Goal: Information Seeking & Learning: Check status

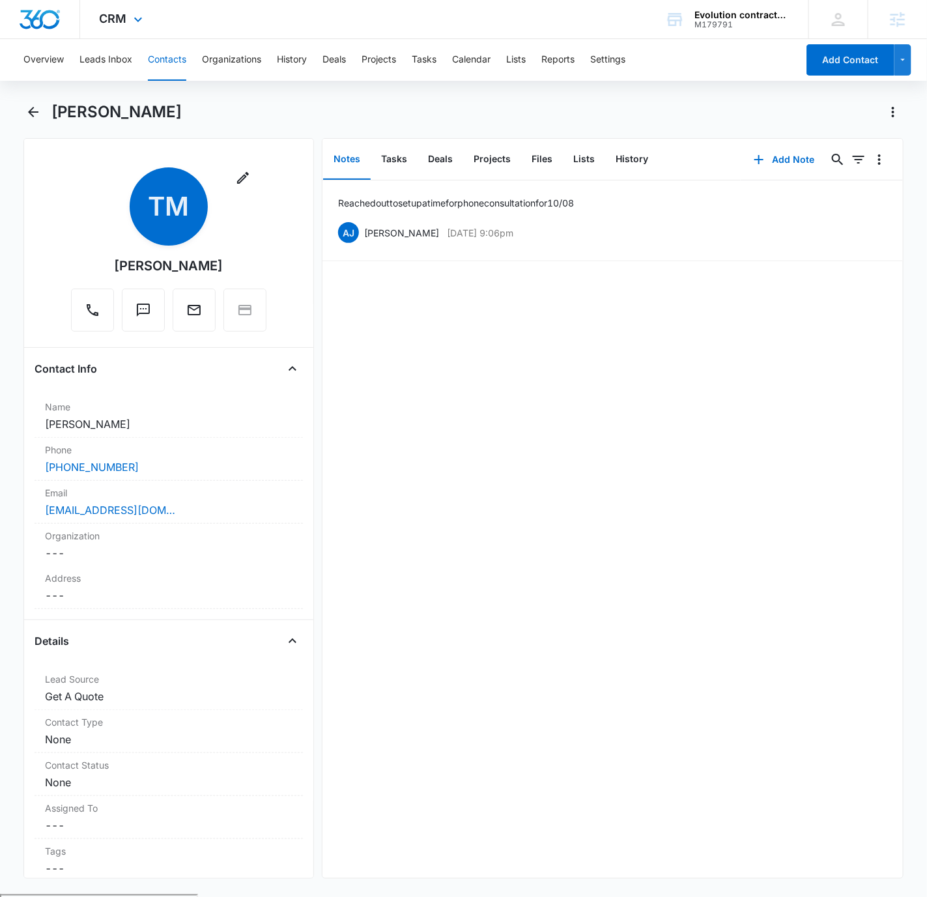
click at [122, 27] on div "CRM Apps Reputation Websites Forms CRM Email Social Payments POS Content Ads In…" at bounding box center [122, 19] width 85 height 38
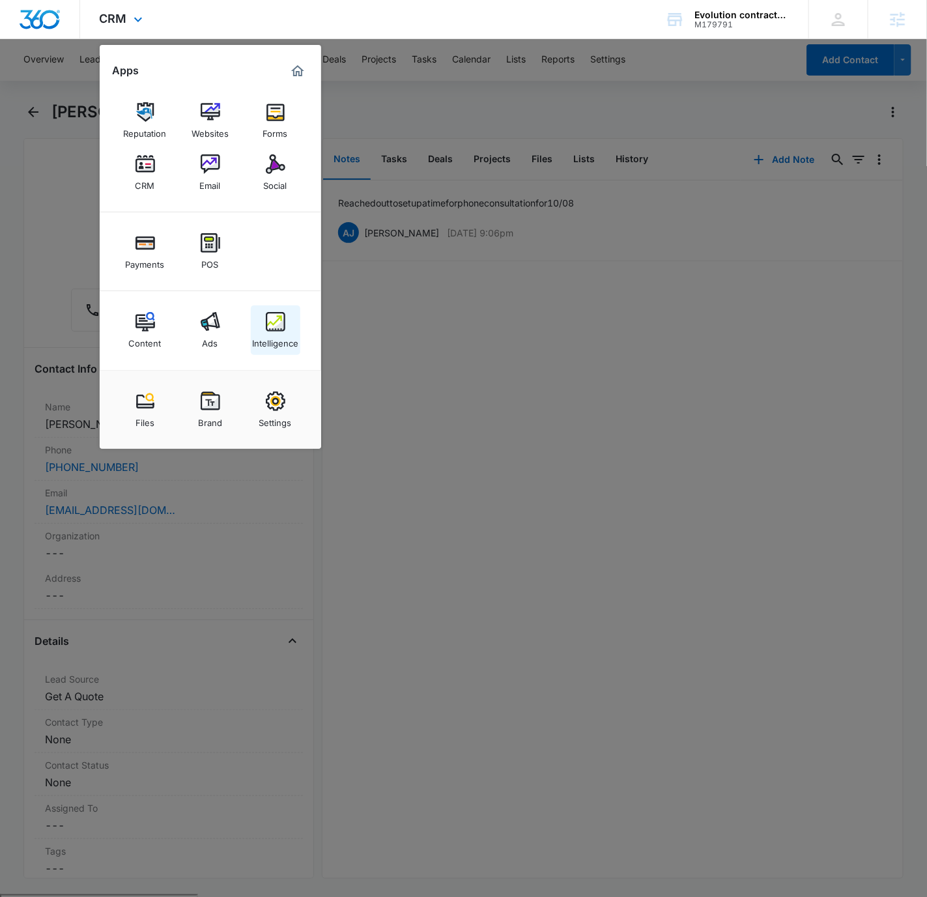
click at [270, 311] on link "Intelligence" at bounding box center [276, 331] width 50 height 50
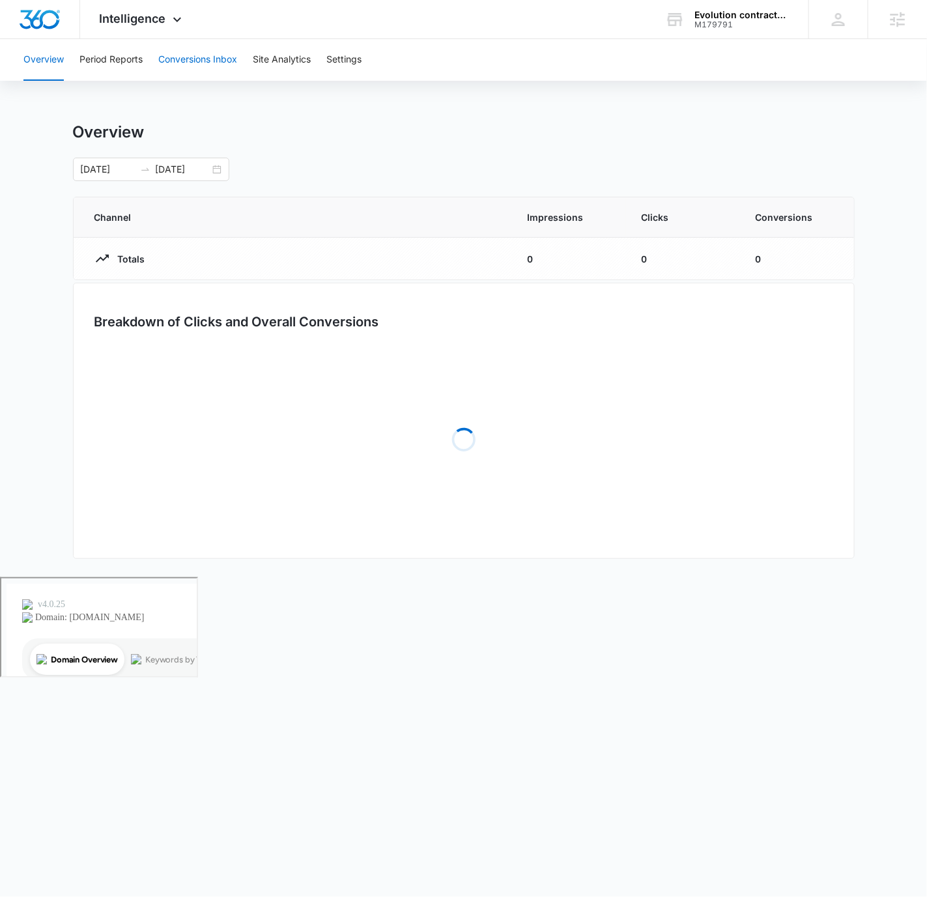
click at [197, 66] on button "Conversions Inbox" at bounding box center [197, 60] width 79 height 42
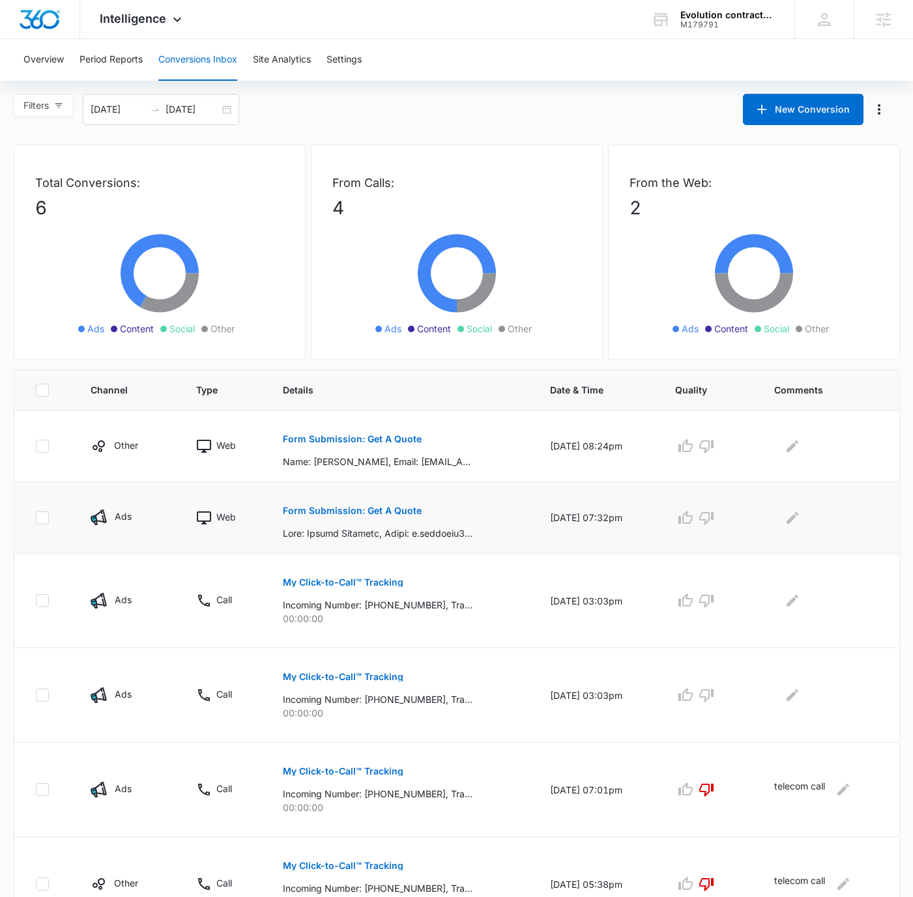
click at [386, 509] on p "Form Submission: Get A Quote" at bounding box center [352, 510] width 139 height 9
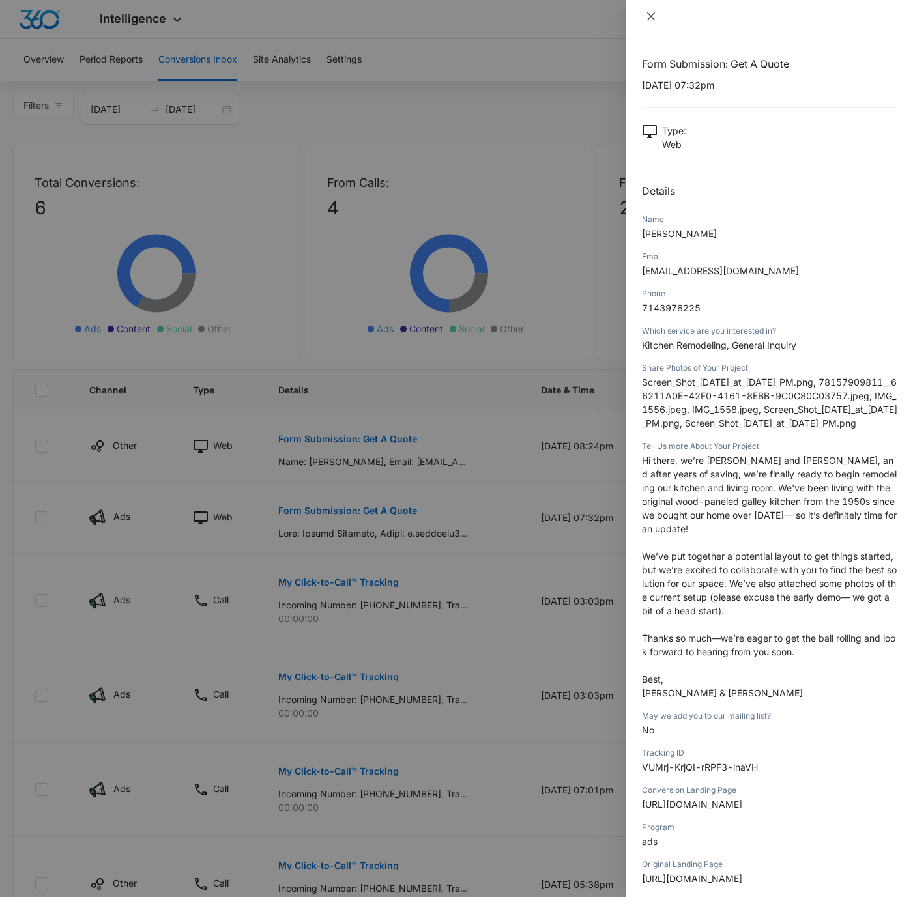
click at [649, 18] on icon "close" at bounding box center [651, 16] width 10 height 10
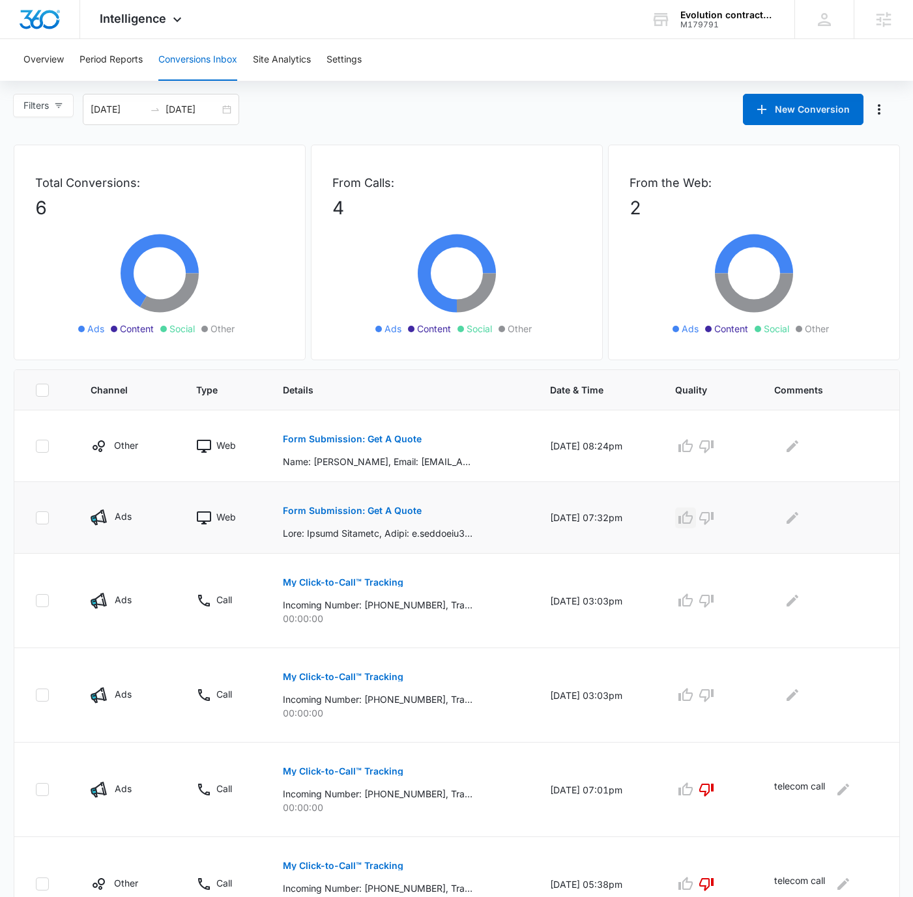
click at [685, 517] on icon "button" at bounding box center [685, 517] width 14 height 13
click at [357, 436] on p "Form Submission: Get A Quote" at bounding box center [352, 438] width 139 height 9
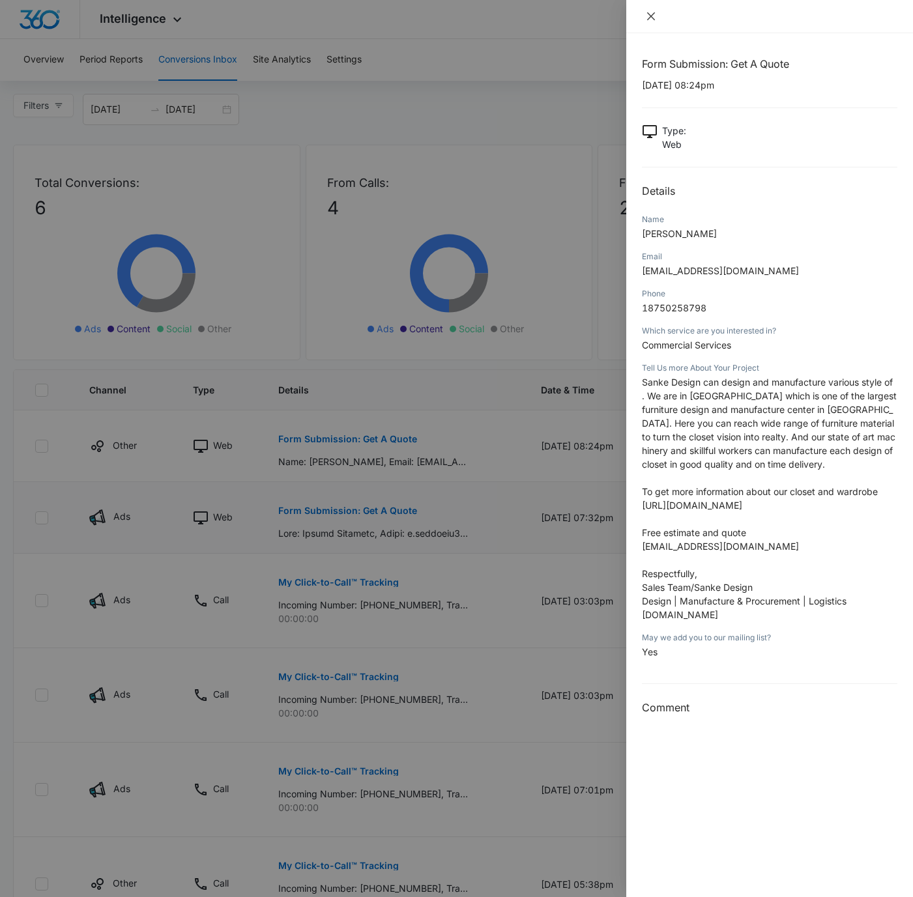
click at [652, 16] on icon "close" at bounding box center [651, 16] width 10 height 10
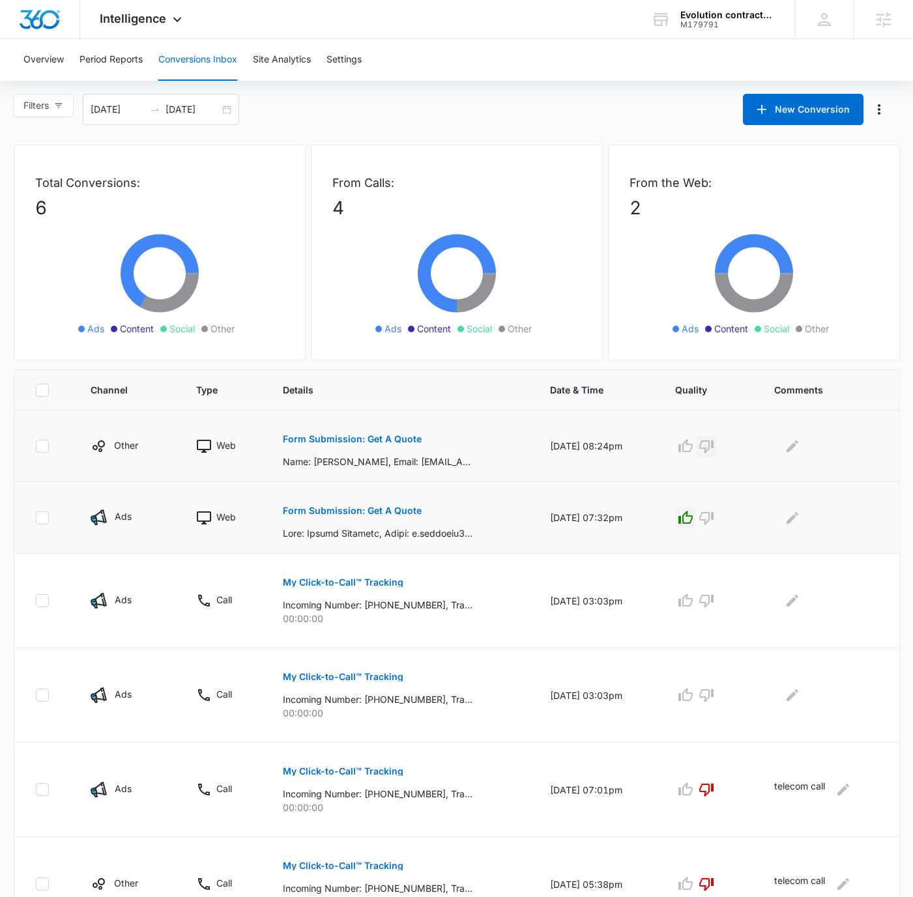
click at [712, 438] on icon "button" at bounding box center [706, 446] width 16 height 16
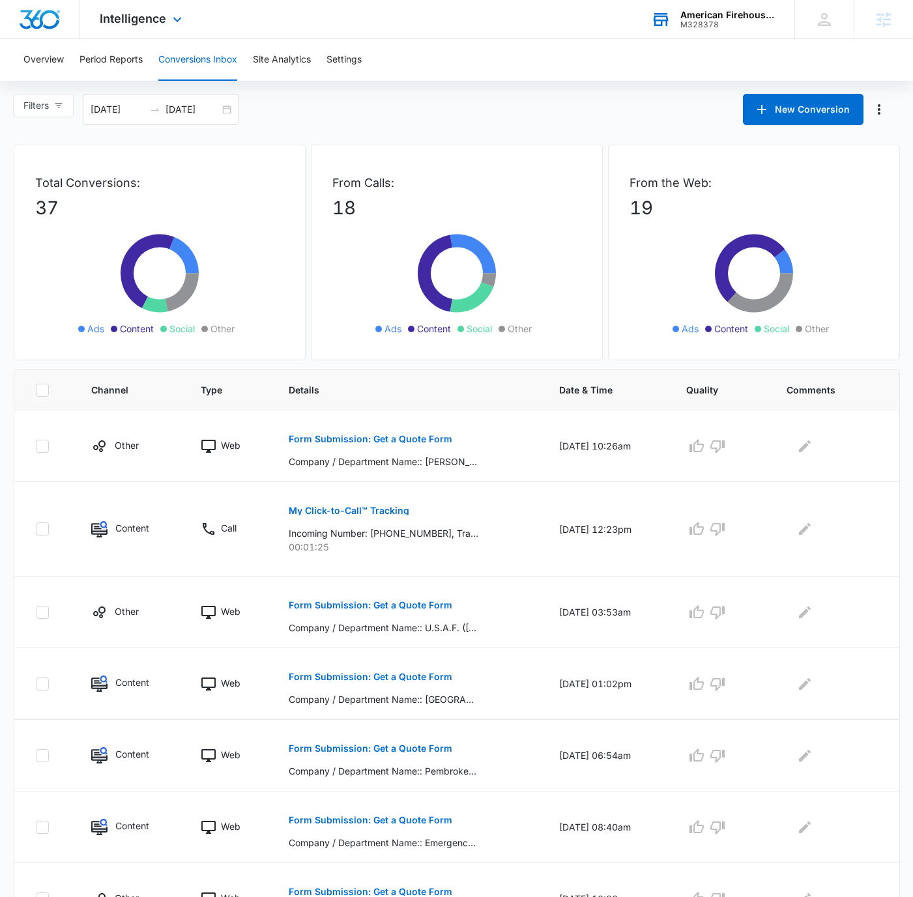
click at [707, 25] on div "M328378" at bounding box center [727, 24] width 95 height 9
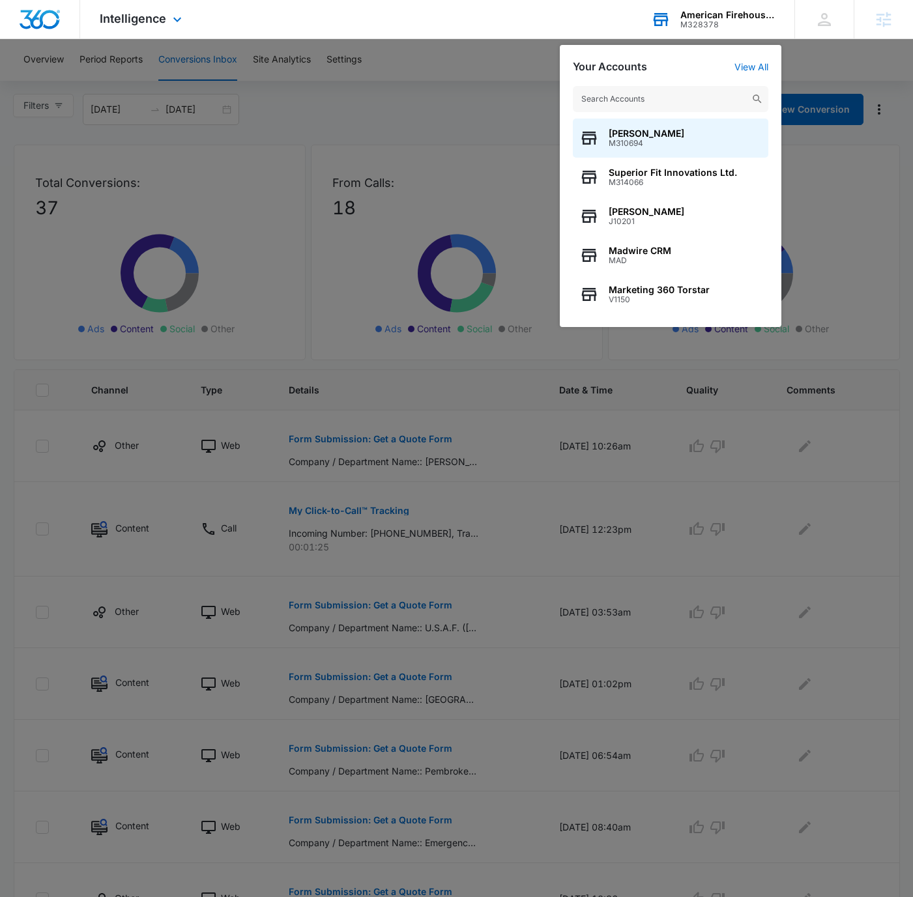
click at [672, 98] on input "text" at bounding box center [670, 99] width 195 height 26
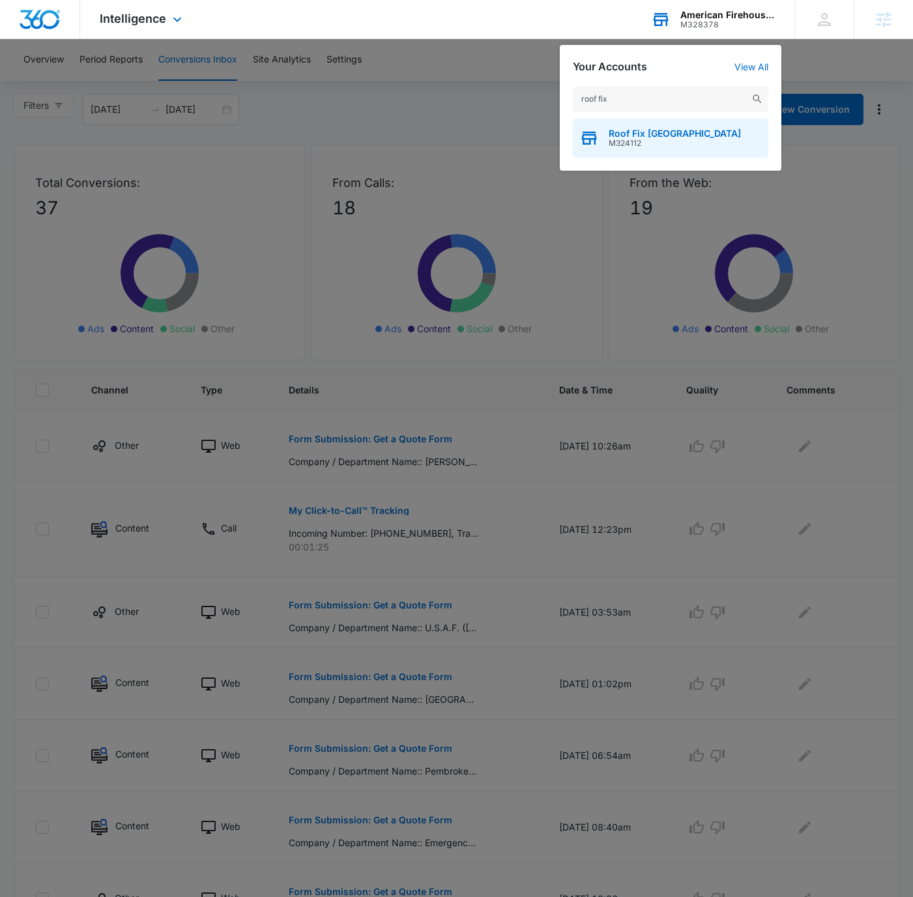
type input "roof fix"
click at [677, 126] on div "Roof Fix USA M324112" at bounding box center [670, 138] width 195 height 39
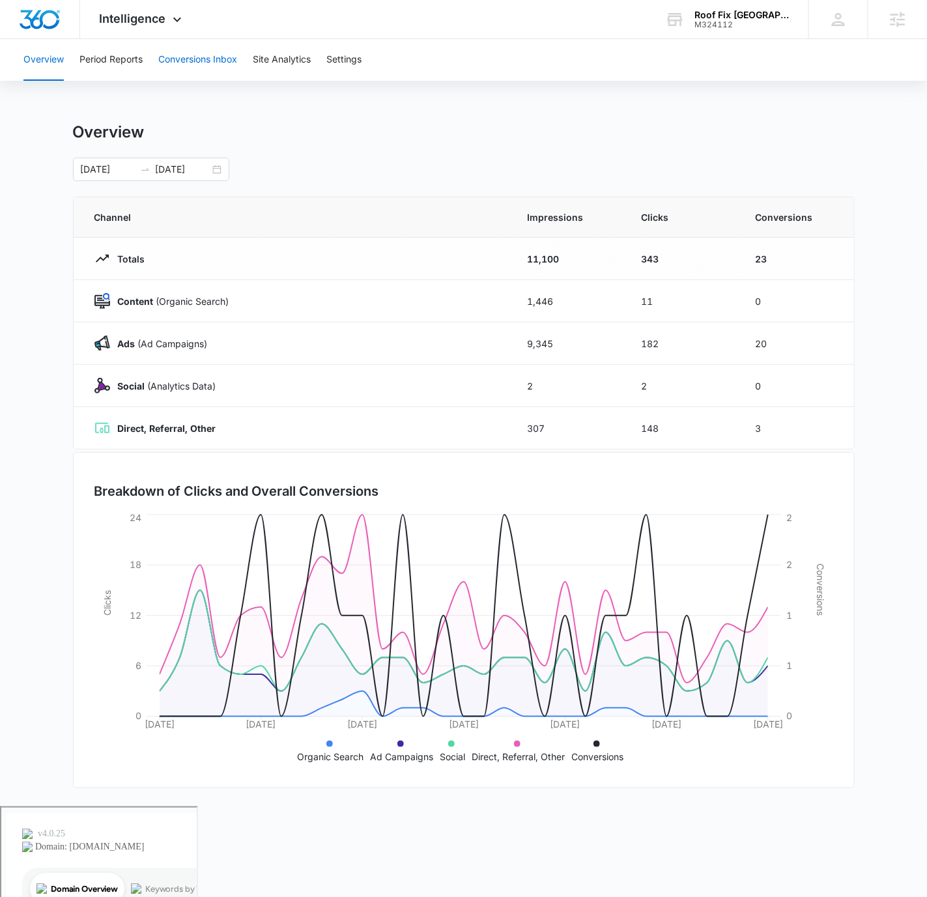
click at [184, 47] on button "Conversions Inbox" at bounding box center [197, 60] width 79 height 42
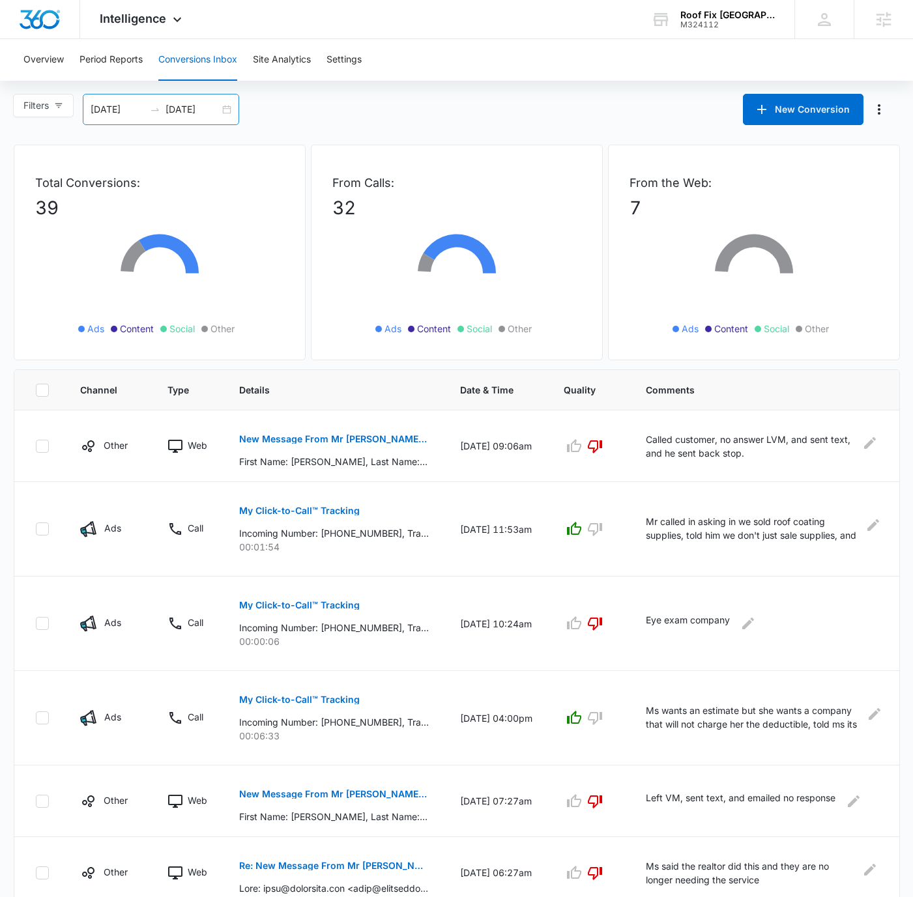
click at [224, 106] on div "[DATE] [DATE]" at bounding box center [161, 109] width 156 height 31
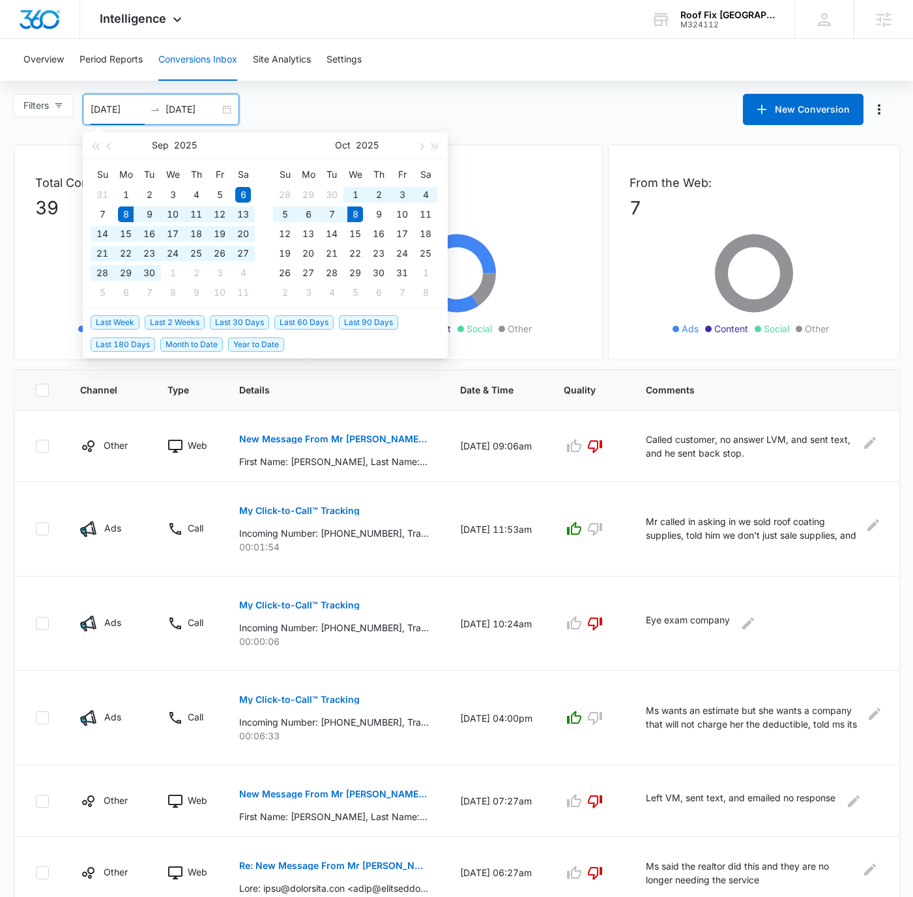
click at [257, 318] on span "Last 30 Days" at bounding box center [239, 322] width 59 height 14
type input "[DATE]"
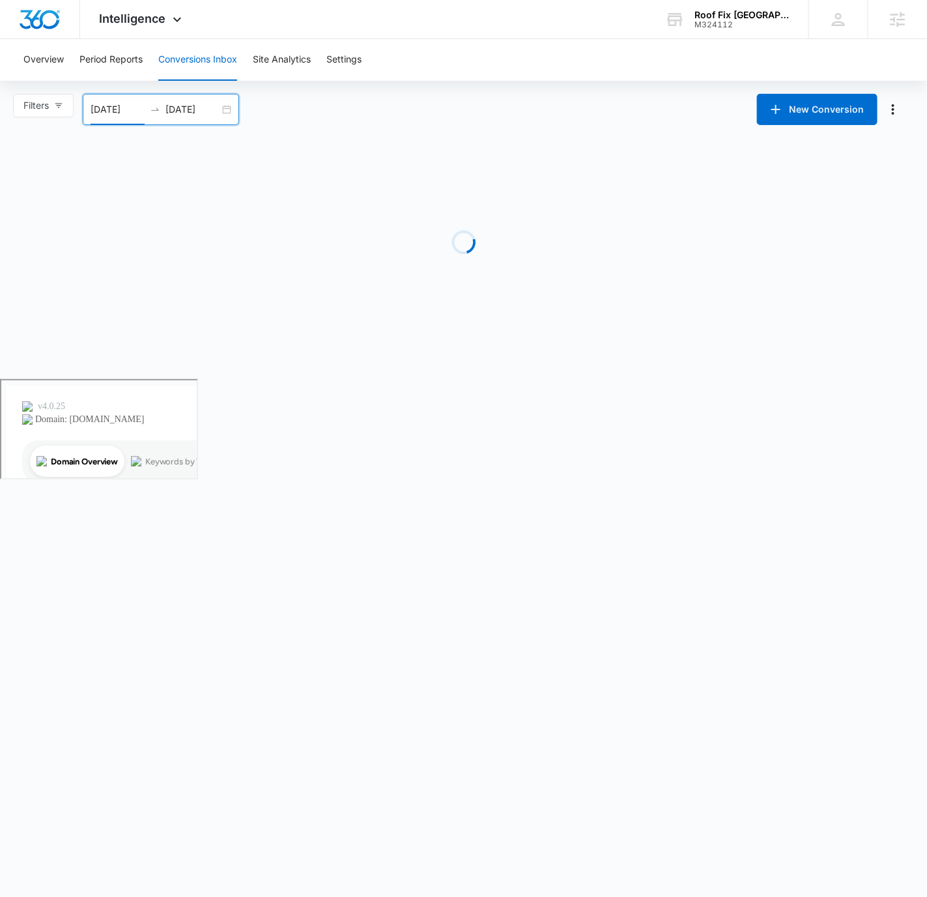
click at [476, 197] on div "Loading" at bounding box center [464, 242] width 886 height 195
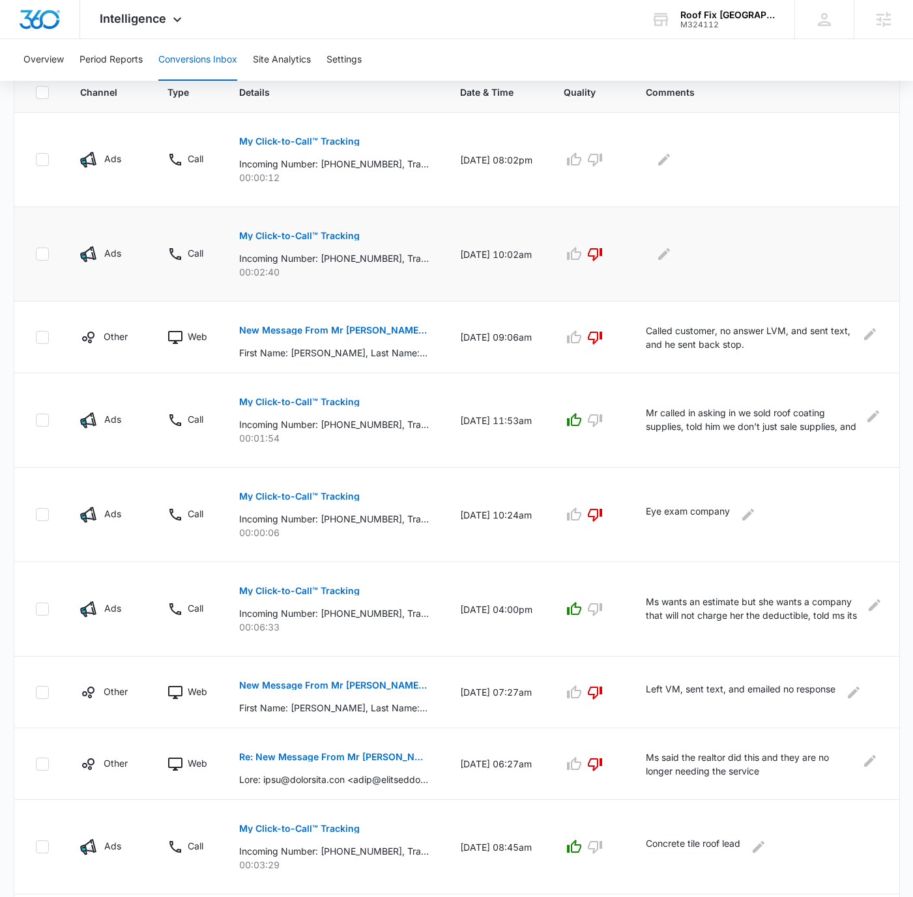
scroll to position [294, 0]
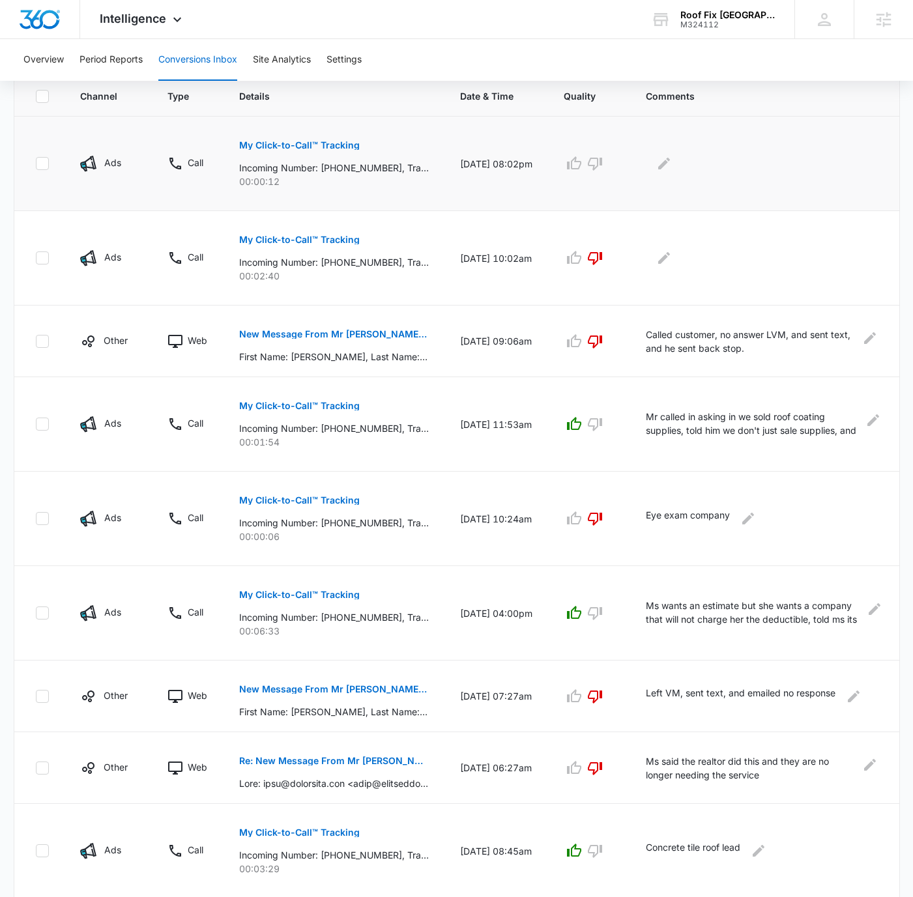
click at [324, 134] on button "My Click-to-Call™ Tracking" at bounding box center [299, 145] width 121 height 31
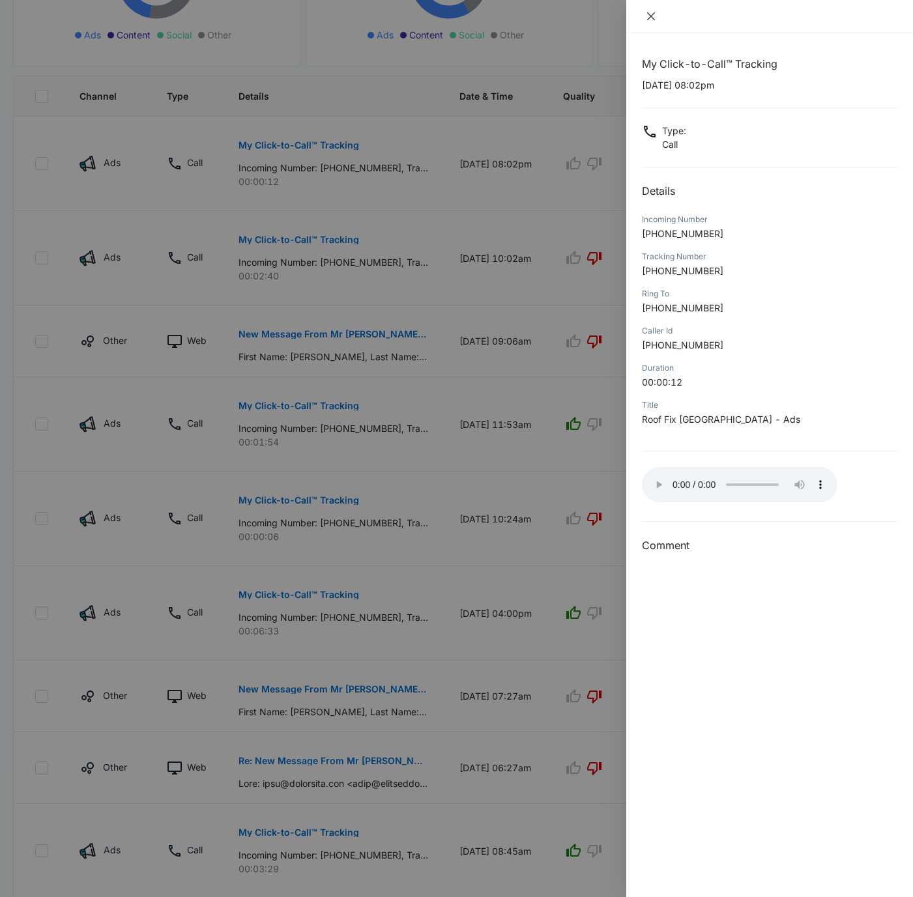
click at [643, 16] on button "Close" at bounding box center [651, 16] width 18 height 12
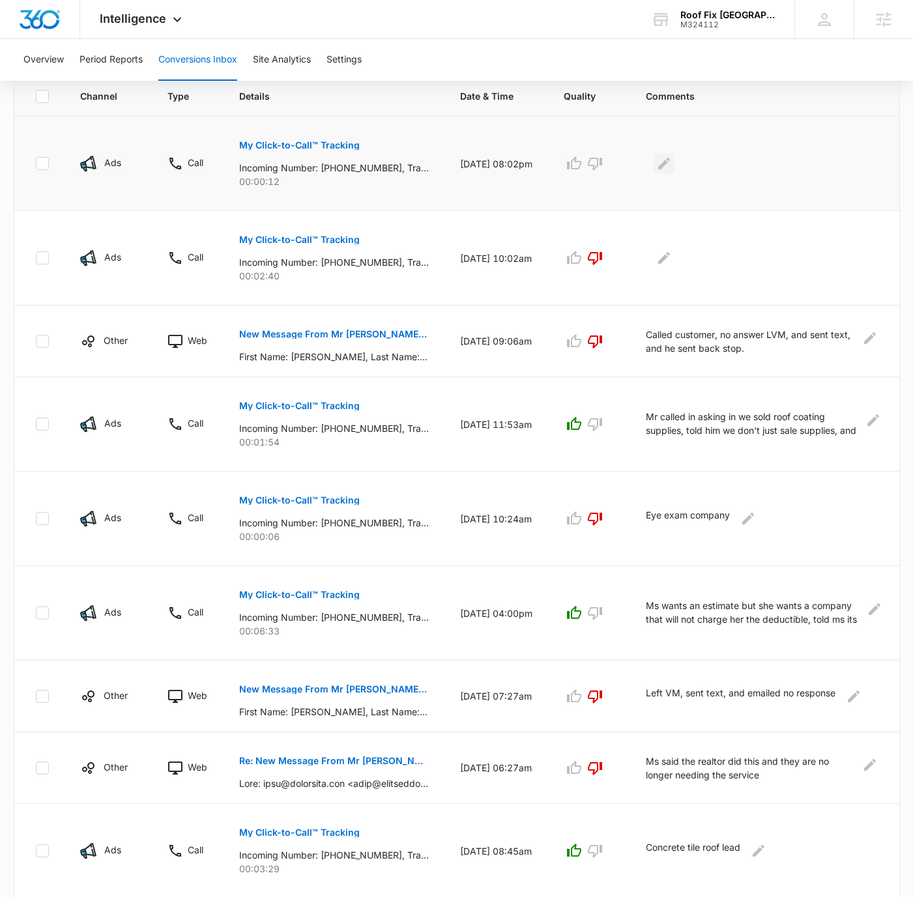
click at [667, 167] on icon "Edit Comments" at bounding box center [664, 164] width 16 height 16
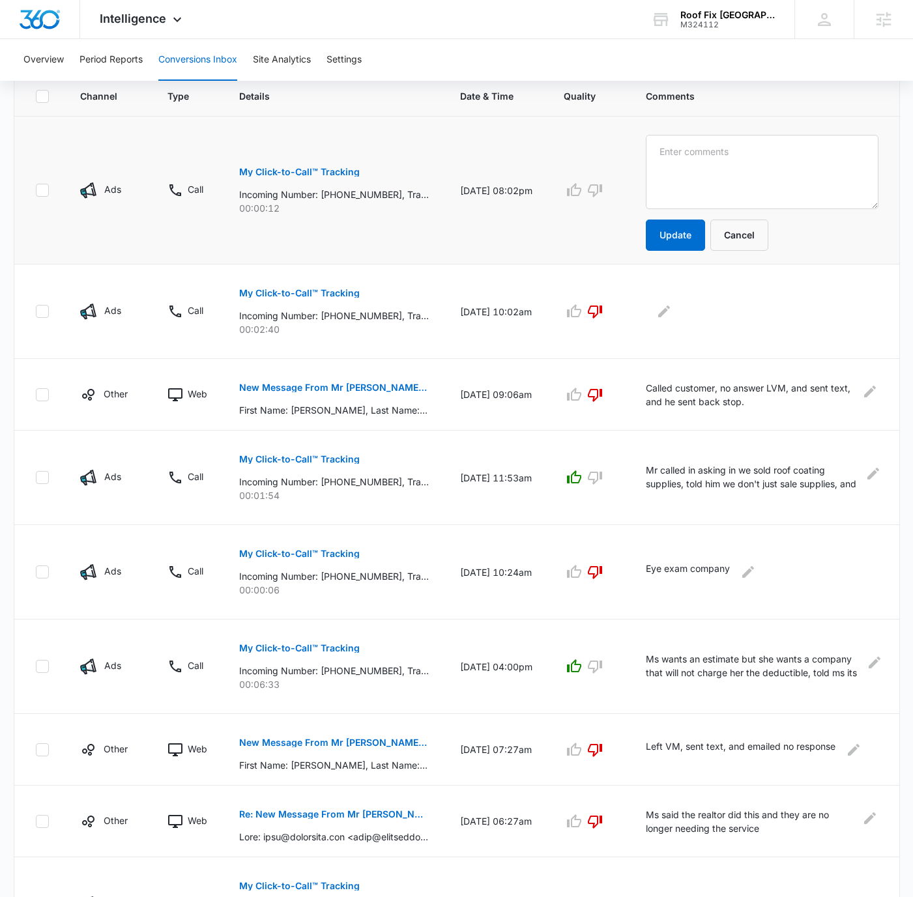
click at [721, 165] on textarea at bounding box center [762, 172] width 233 height 74
type textarea "Missed Call"
click at [677, 235] on button "Update" at bounding box center [675, 235] width 59 height 31
click at [675, 239] on button "Update" at bounding box center [675, 235] width 59 height 31
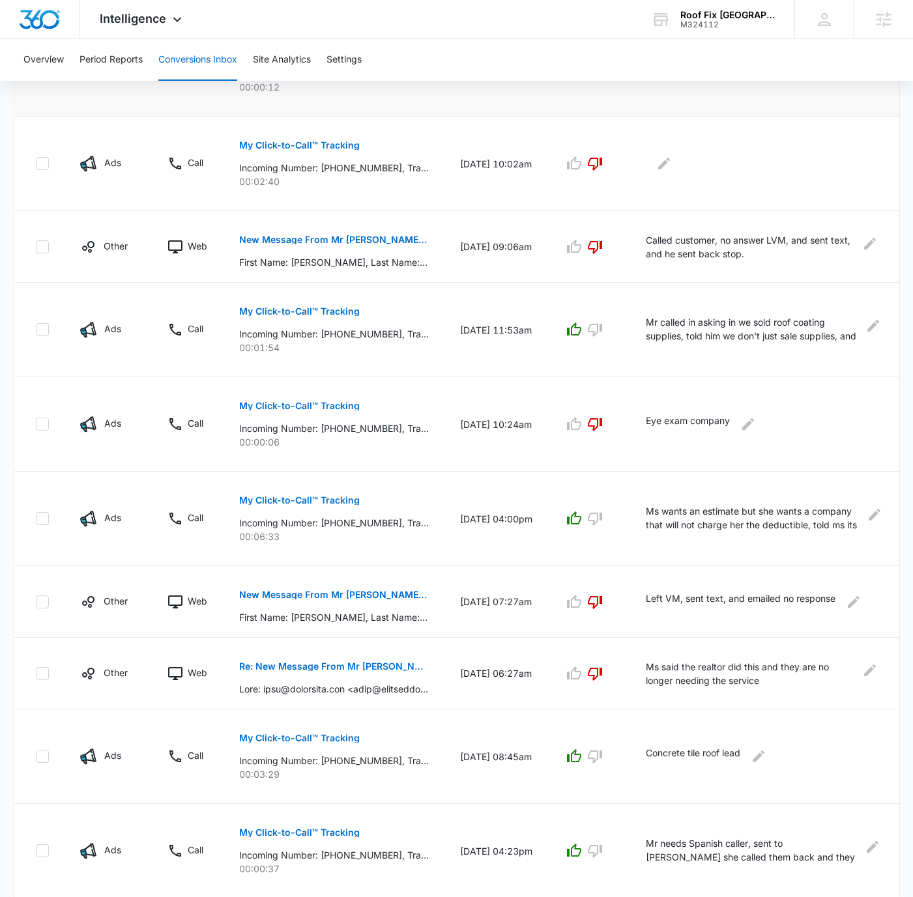
scroll to position [389, 0]
click at [695, 513] on p "Ms wants an estimate but she wants a company that will not charge her the deduc…" at bounding box center [754, 518] width 217 height 29
click at [697, 320] on p "Mr called in asking in we sold roof coating supplies, told him we don't just sa…" at bounding box center [754, 329] width 216 height 29
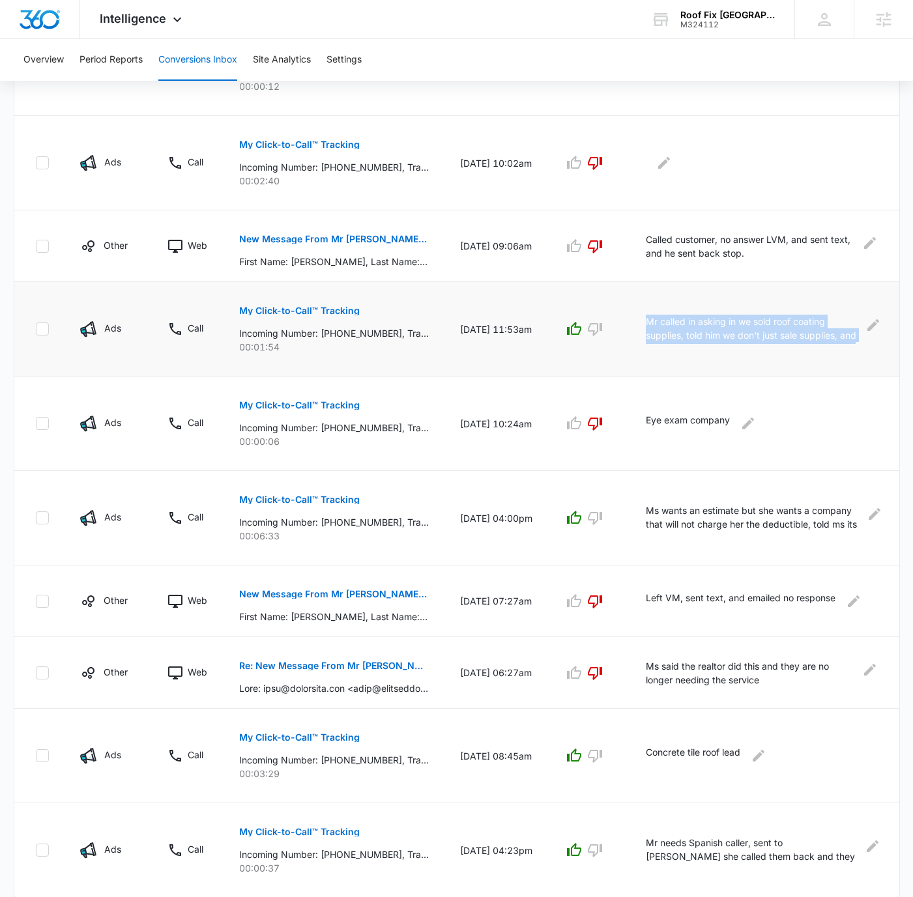
click at [697, 320] on p "Mr called in asking in we sold roof coating supplies, told him we don't just sa…" at bounding box center [754, 329] width 216 height 29
click at [760, 337] on p "Mr called in asking in we sold roof coating supplies, told him we don't just sa…" at bounding box center [754, 329] width 216 height 29
click at [879, 328] on icon "Edit Comments" at bounding box center [873, 325] width 16 height 16
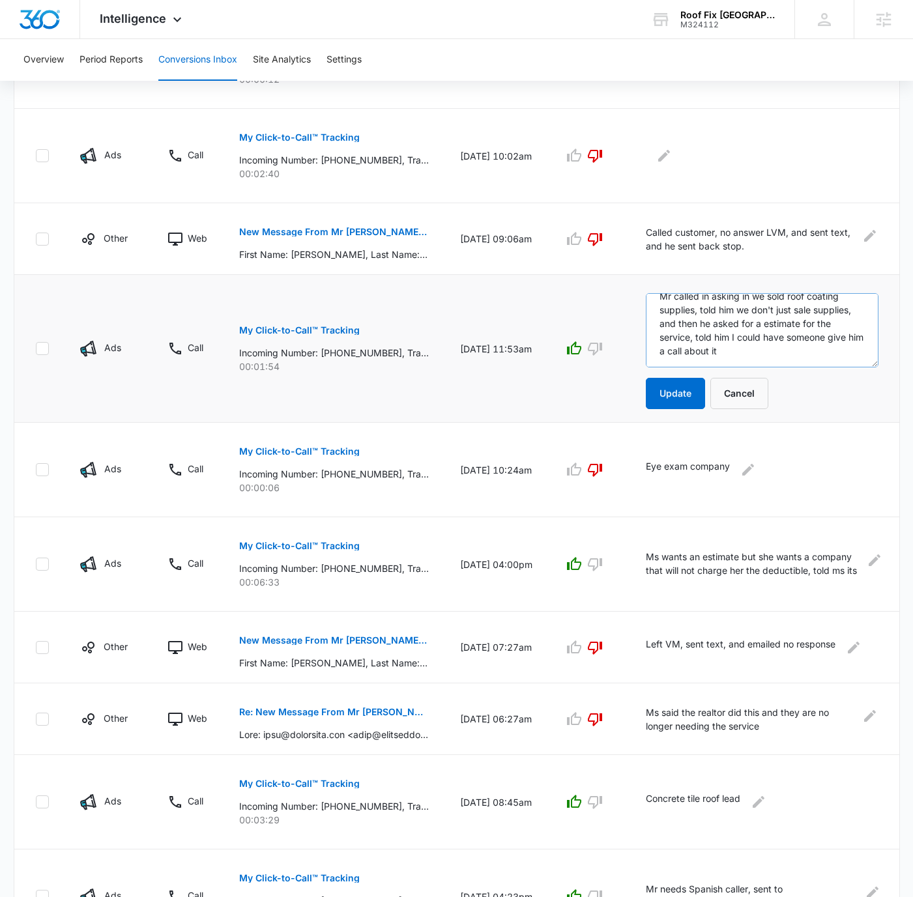
scroll to position [397, 0]
click at [753, 392] on button "Cancel" at bounding box center [739, 392] width 58 height 31
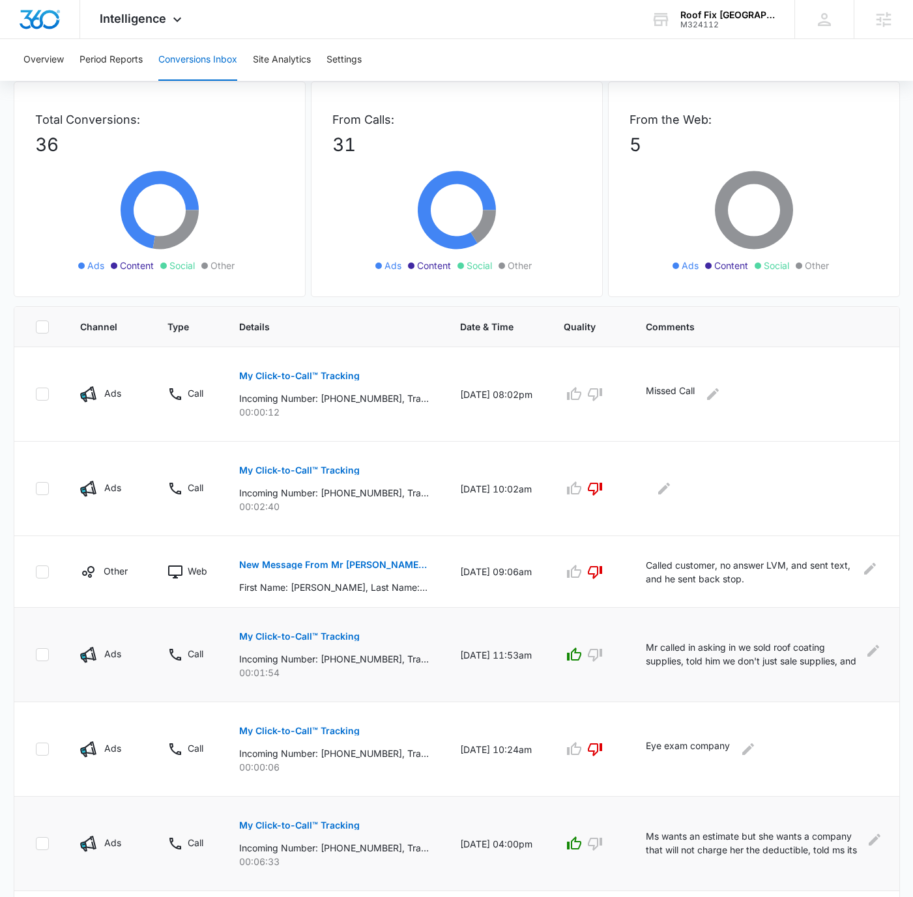
scroll to position [0, 0]
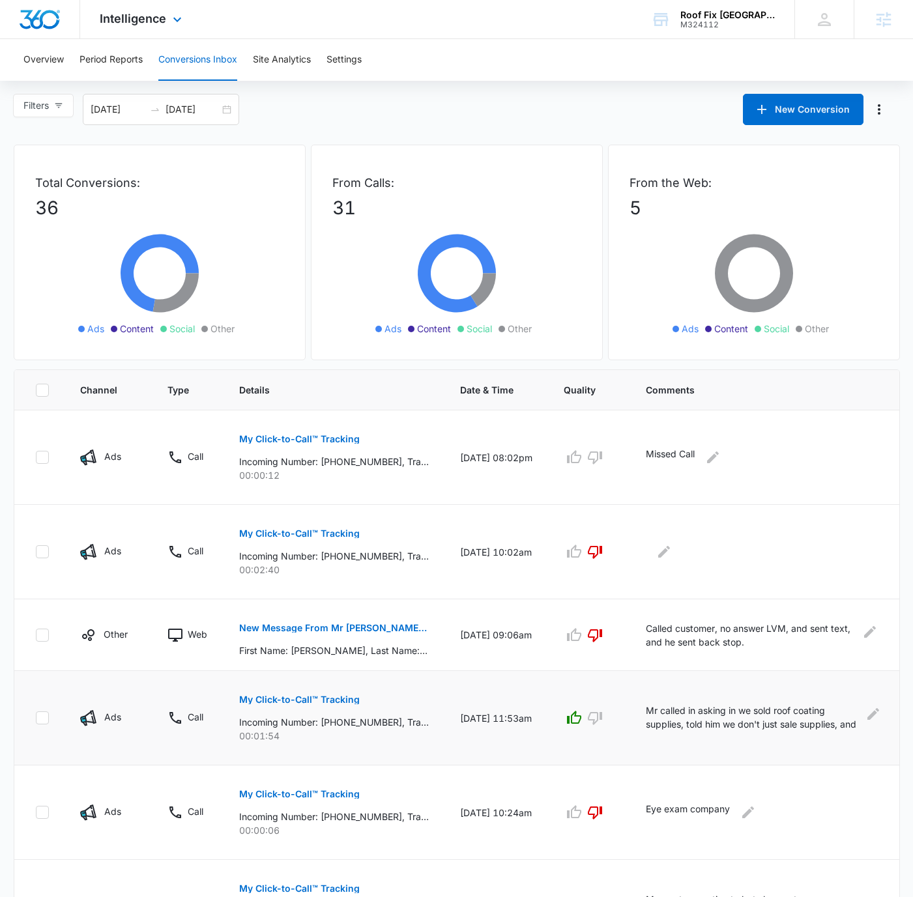
click at [561, 18] on div "Intelligence Apps Reputation Forms CRM Email Social POS Content Ads Intelligenc…" at bounding box center [456, 19] width 913 height 39
click at [169, 28] on div "Intelligence Apps Reputation Forms CRM Email Social POS Content Ads Intelligenc…" at bounding box center [142, 19] width 124 height 38
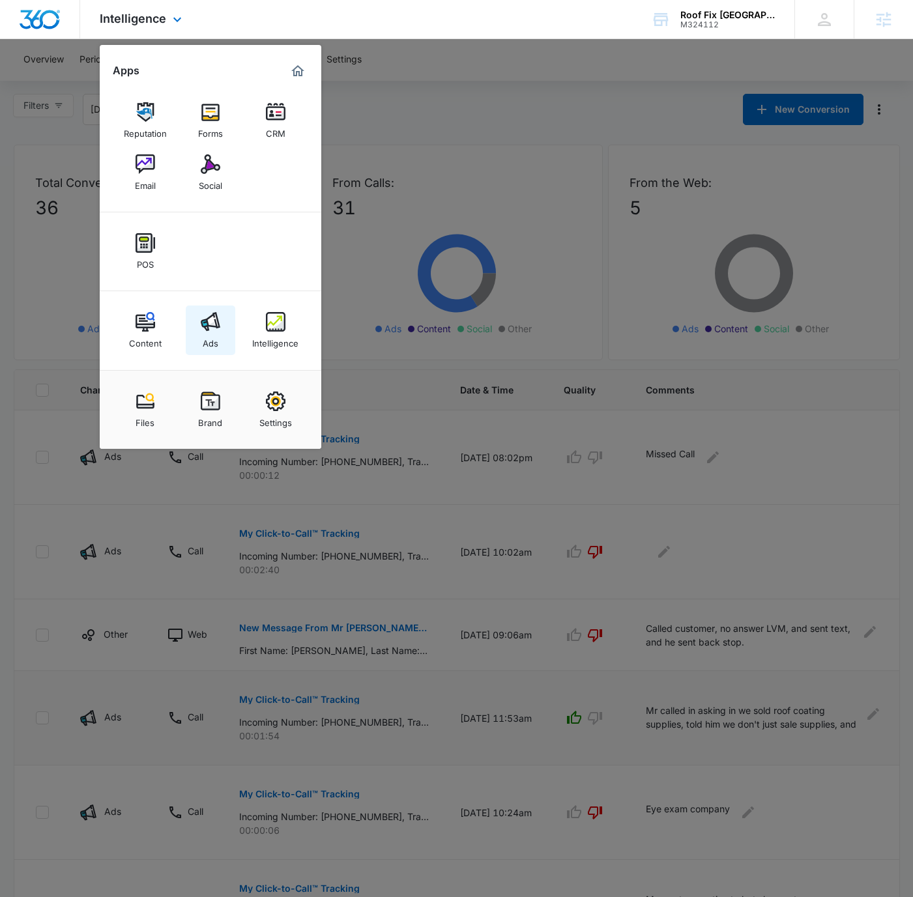
click at [225, 326] on link "Ads" at bounding box center [211, 331] width 50 height 50
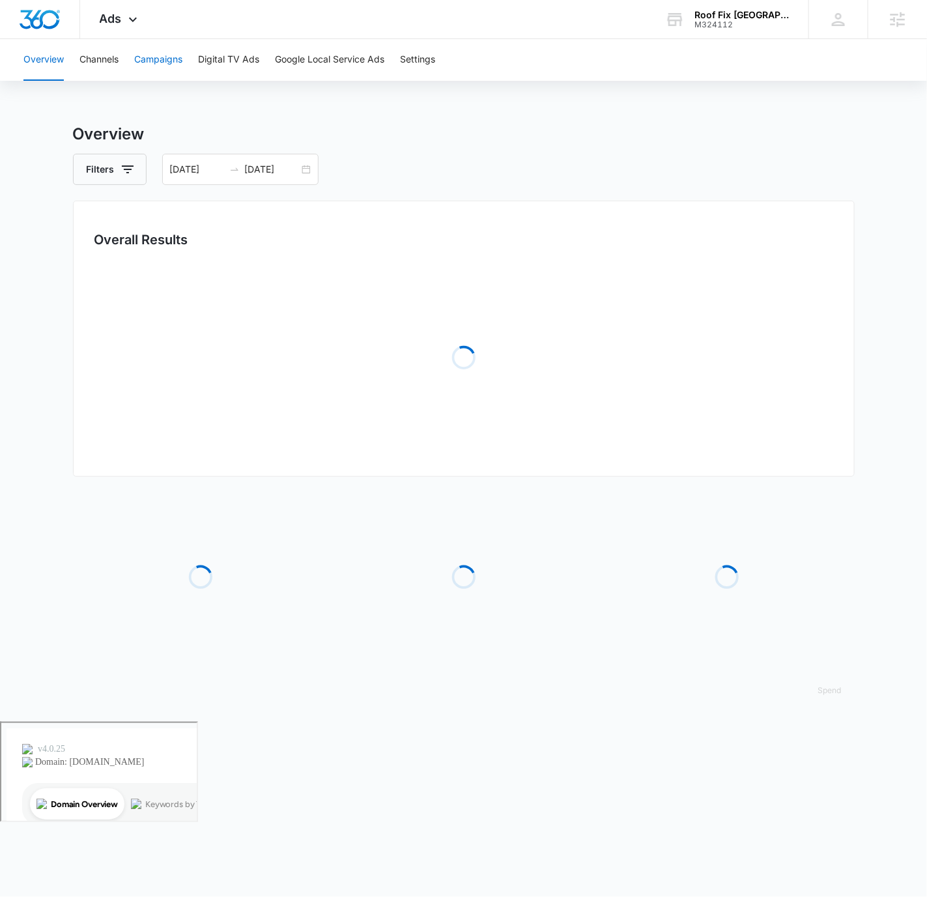
click at [167, 62] on button "Campaigns" at bounding box center [158, 60] width 48 height 42
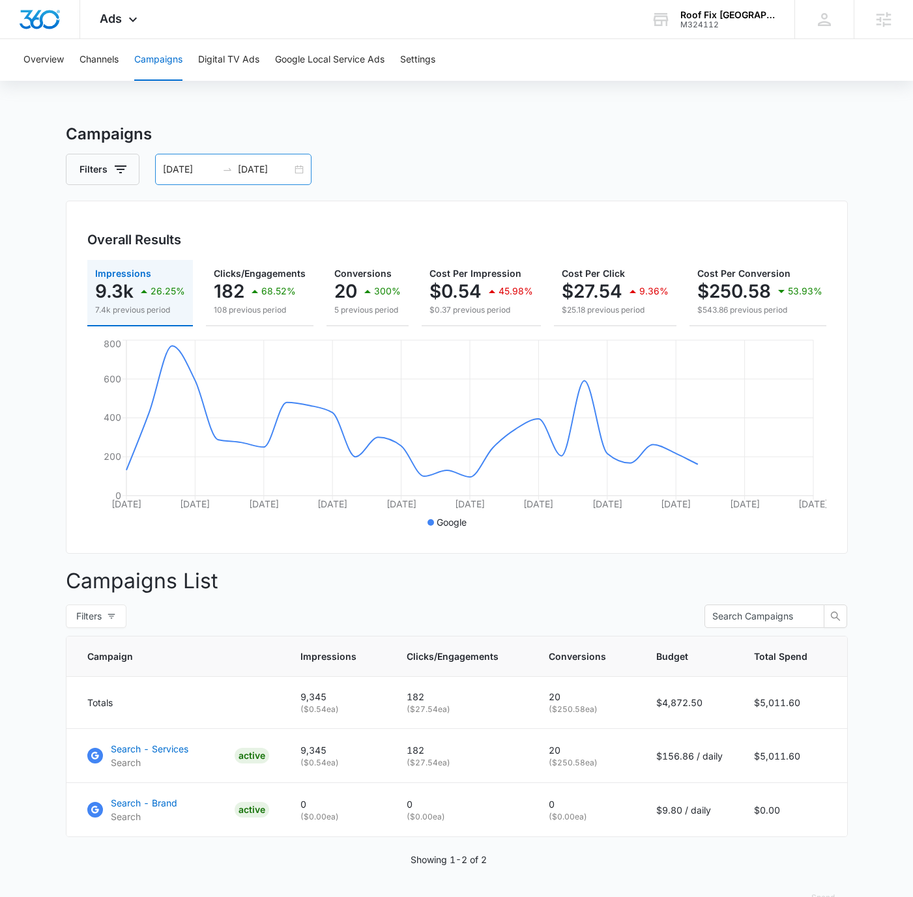
click at [301, 165] on div "[DATE] [DATE]" at bounding box center [233, 169] width 156 height 31
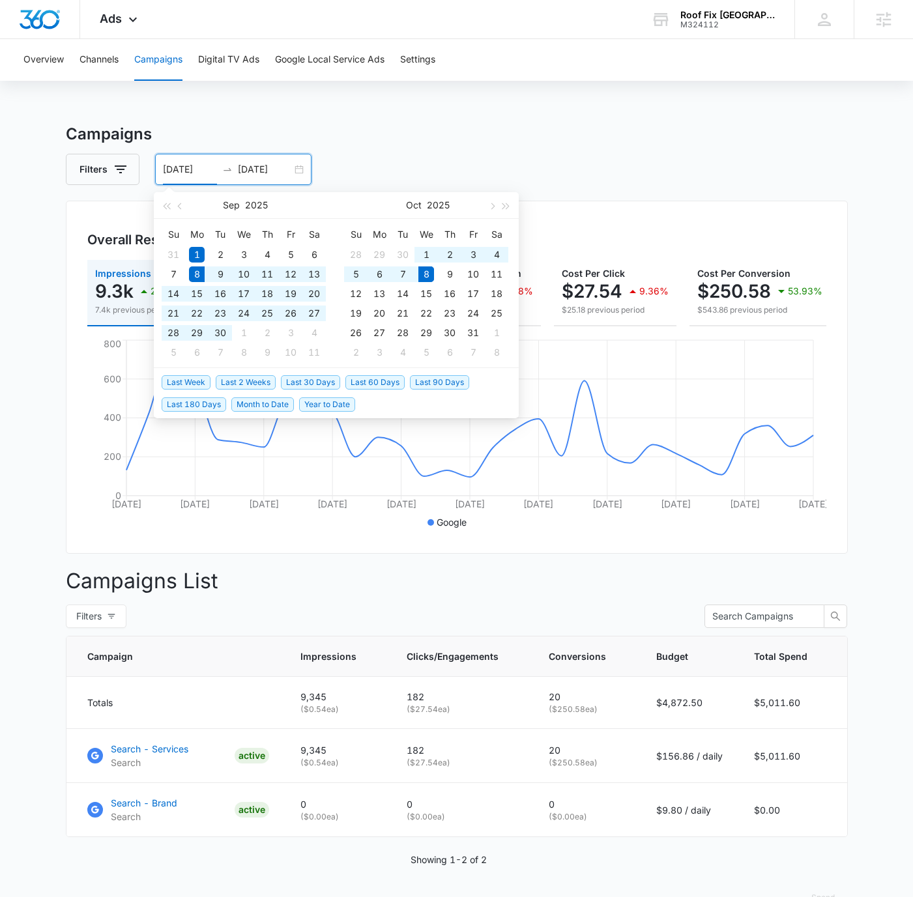
click at [306, 382] on span "Last 30 Days" at bounding box center [310, 382] width 59 height 14
type input "[DATE]"
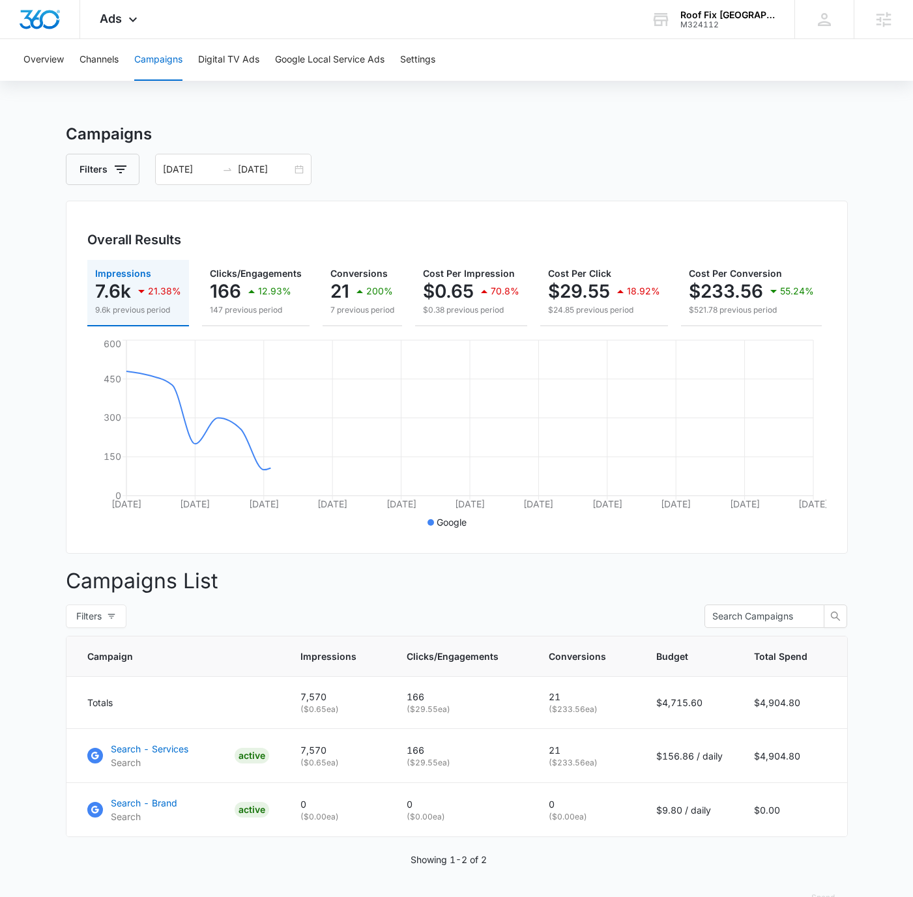
click at [571, 195] on div "Campaigns Filters [DATE] [DATE] Overall Results Impressions 7.6k 21.38% 9.6k pr…" at bounding box center [457, 525] width 782 height 806
click at [595, 188] on div "Campaigns Filters [DATE] [DATE] Overall Results Impressions 7.6k 21.38% 9.6k pr…" at bounding box center [457, 525] width 782 height 806
click at [98, 66] on button "Channels" at bounding box center [98, 60] width 39 height 42
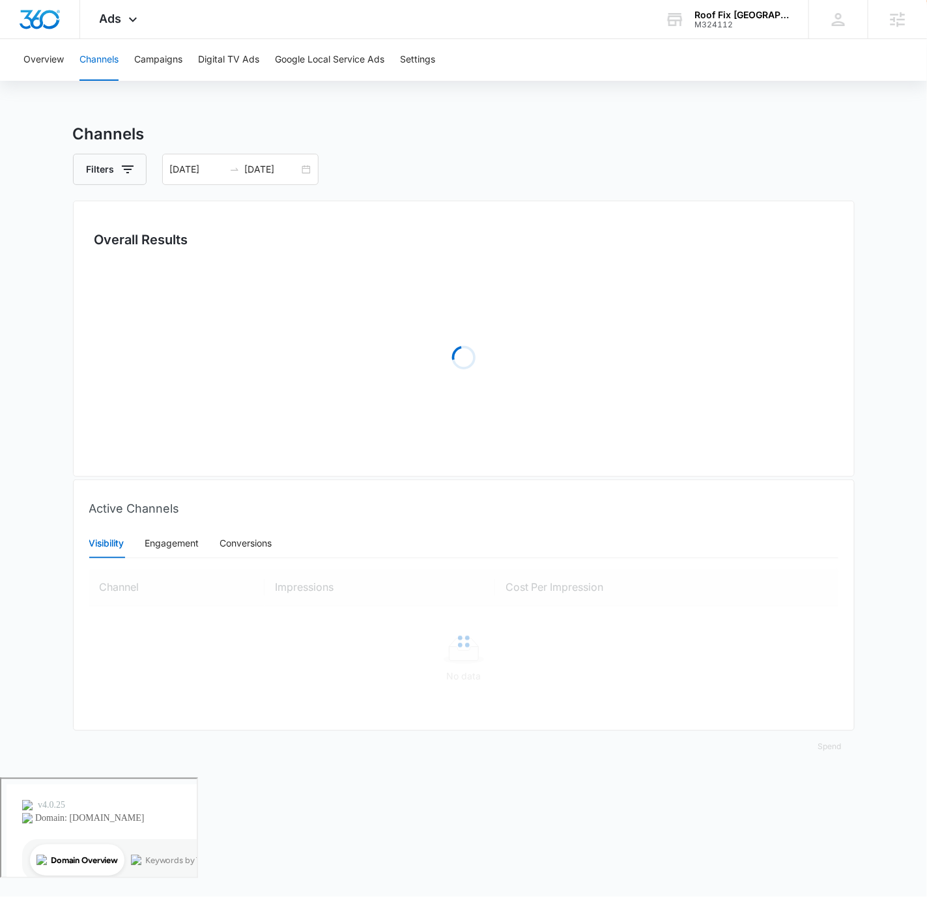
click at [68, 63] on div "Overview Channels Campaigns Digital TV Ads Google Local Service Ads Settings" at bounding box center [464, 60] width 896 height 42
click at [61, 64] on button "Overview" at bounding box center [43, 60] width 40 height 42
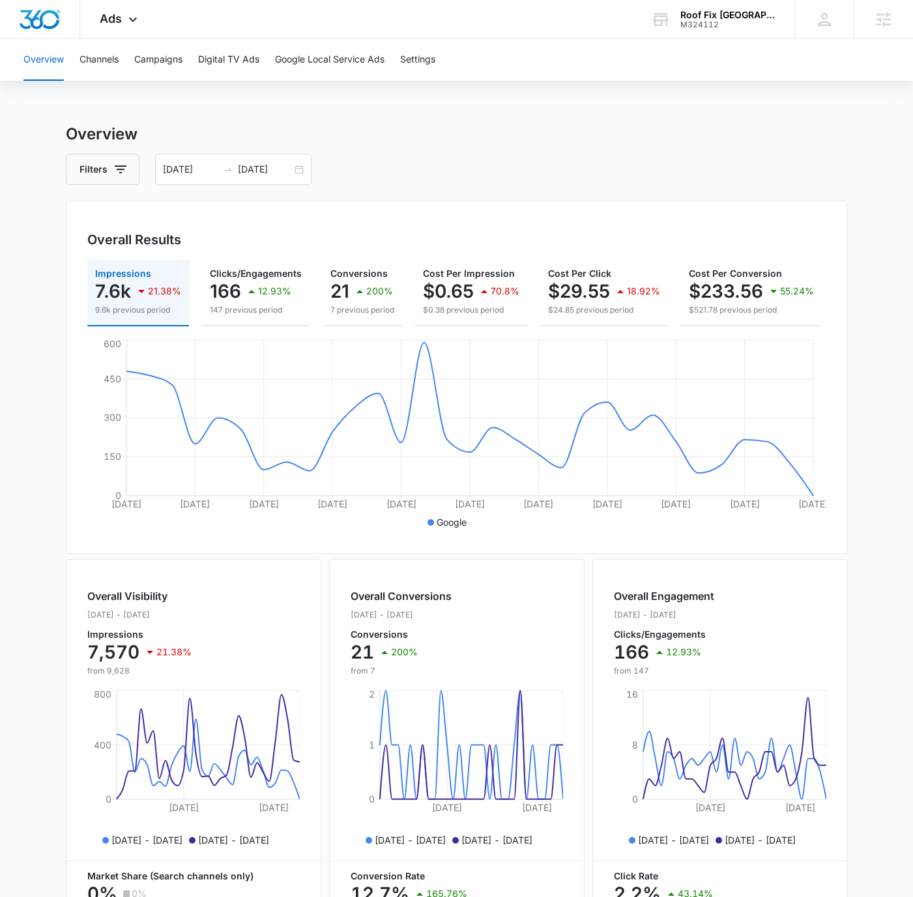
click at [532, 107] on div "Overview Channels Campaigns Digital TV Ads Google Local Service Ads Settings Ov…" at bounding box center [456, 548] width 913 height 1019
click at [600, 109] on div "Overview Channels Campaigns Digital TV Ads Google Local Service Ads Settings Ov…" at bounding box center [456, 548] width 913 height 1019
click at [126, 20] on icon at bounding box center [133, 23] width 16 height 16
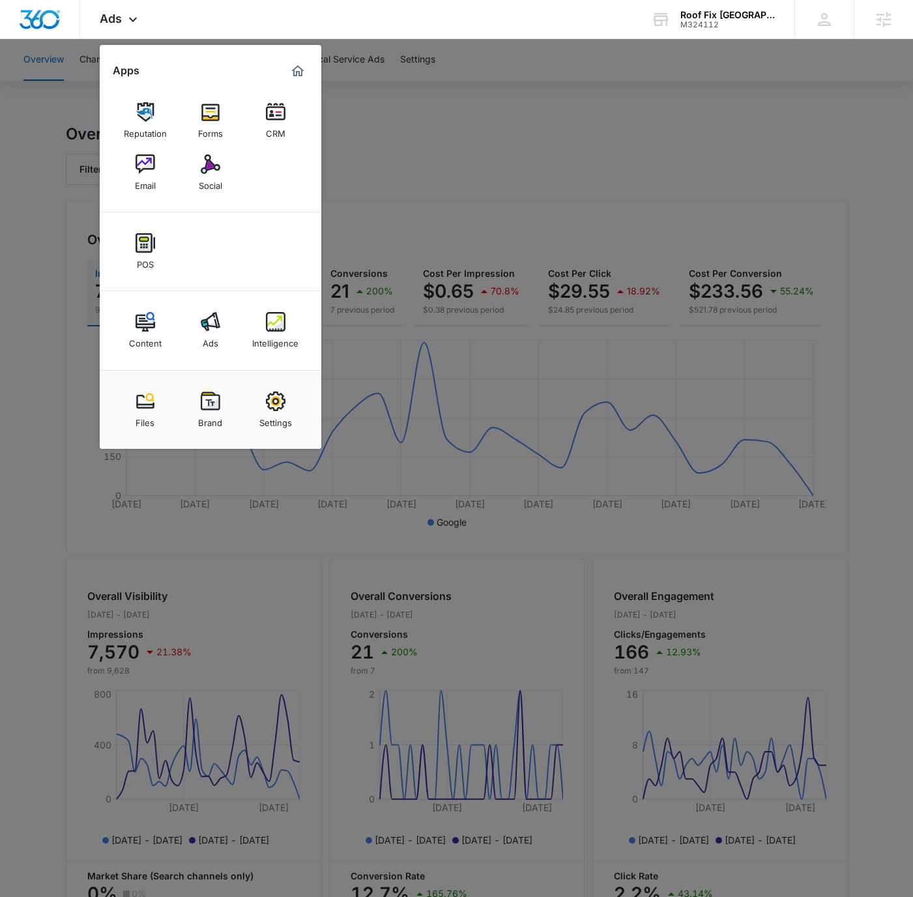
drag, startPoint x: 271, startPoint y: 317, endPoint x: 269, endPoint y: 311, distance: 6.8
click at [270, 317] on img at bounding box center [276, 322] width 20 height 20
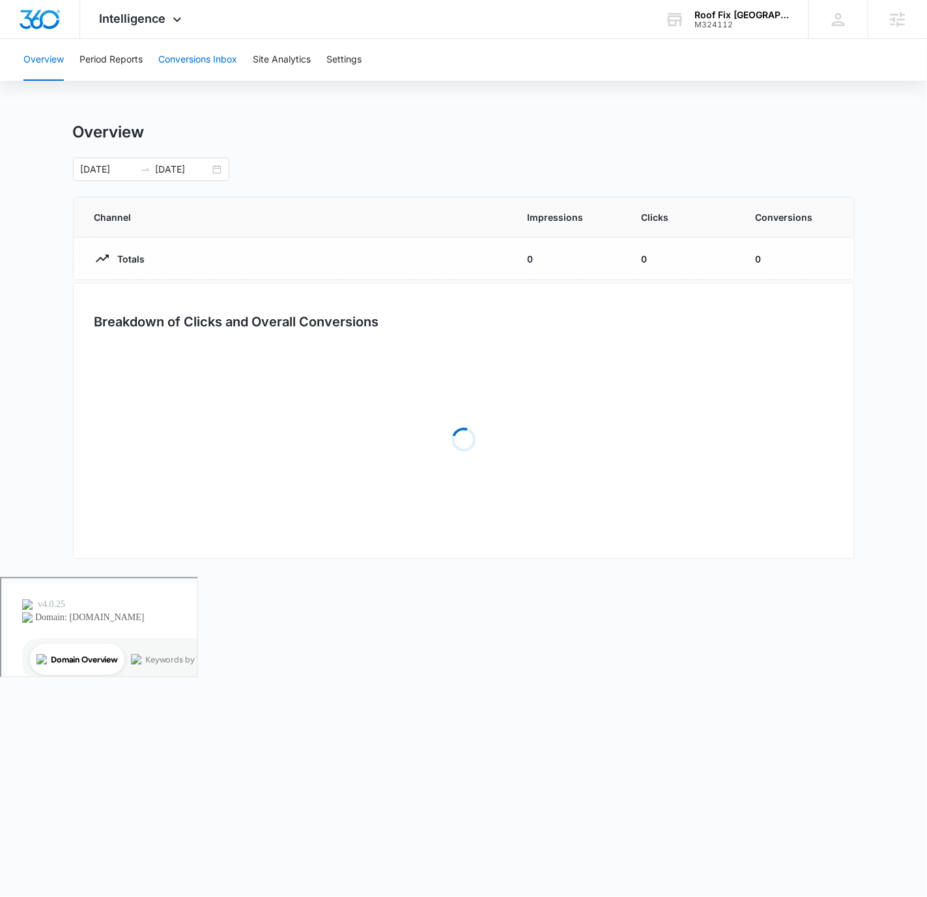
click at [192, 66] on button "Conversions Inbox" at bounding box center [197, 60] width 79 height 42
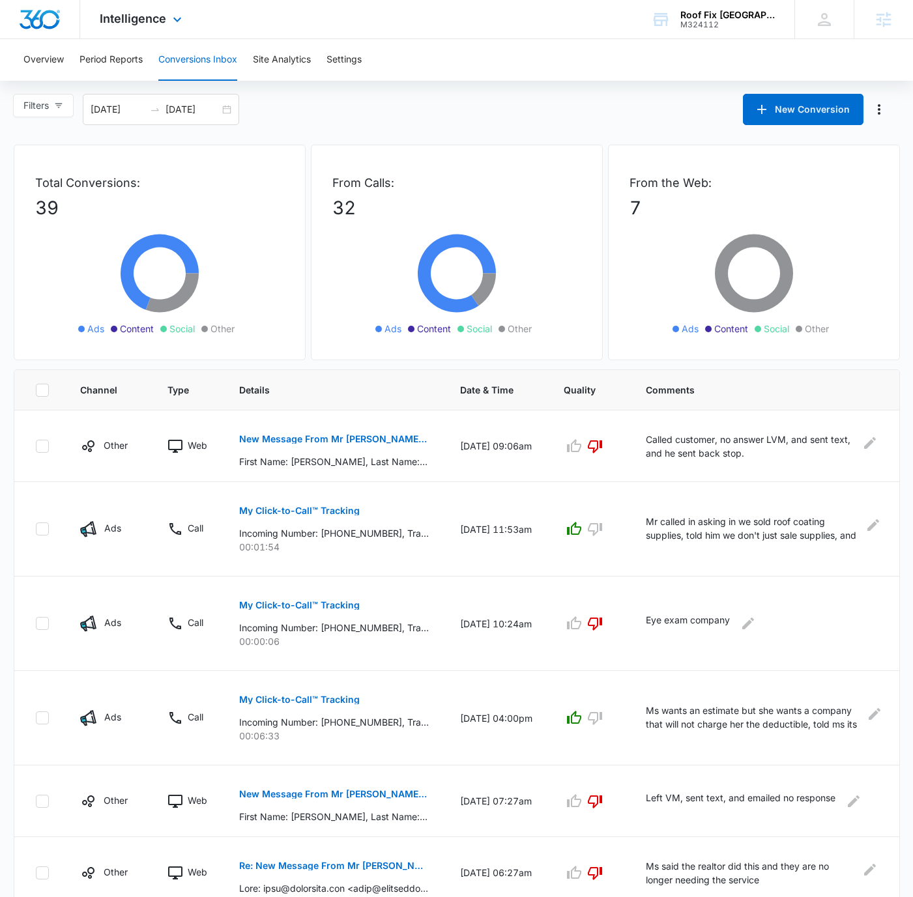
click at [517, 20] on div "Intelligence Apps Reputation Forms CRM Email Social POS Content Ads Intelligenc…" at bounding box center [456, 19] width 913 height 39
click at [229, 106] on div "[DATE] [DATE]" at bounding box center [161, 109] width 156 height 31
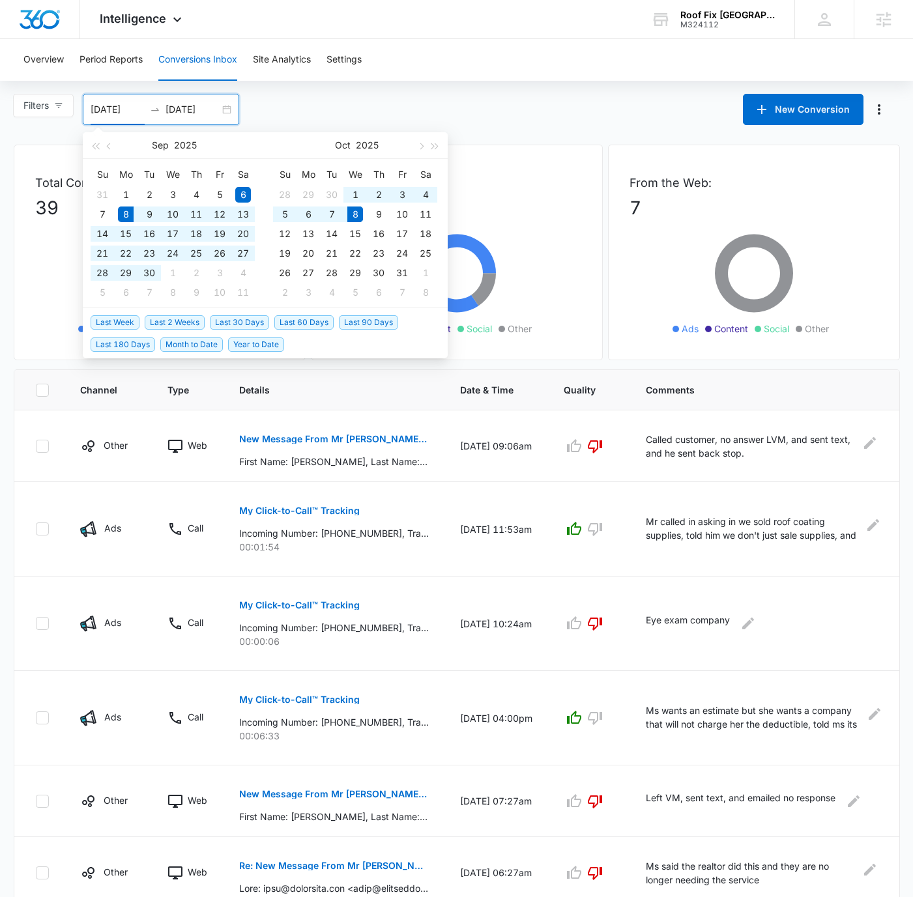
click at [241, 319] on span "Last 30 Days" at bounding box center [239, 322] width 59 height 14
type input "[DATE]"
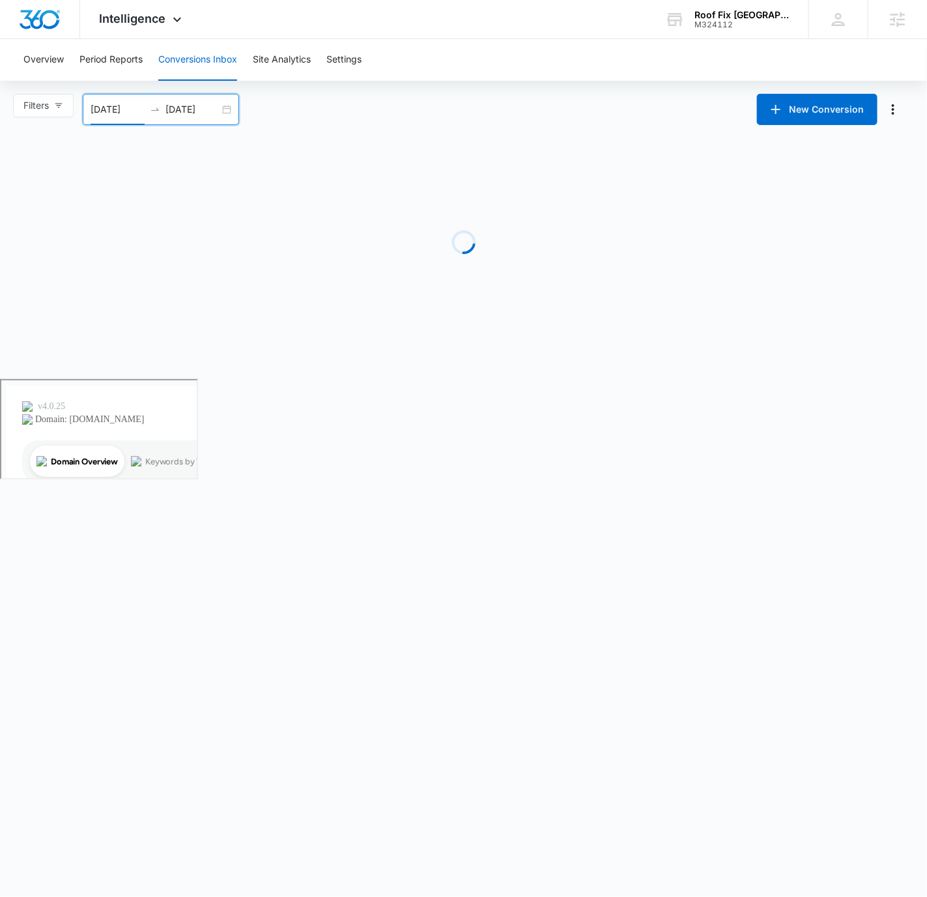
click at [502, 147] on div "Loading" at bounding box center [464, 242] width 886 height 195
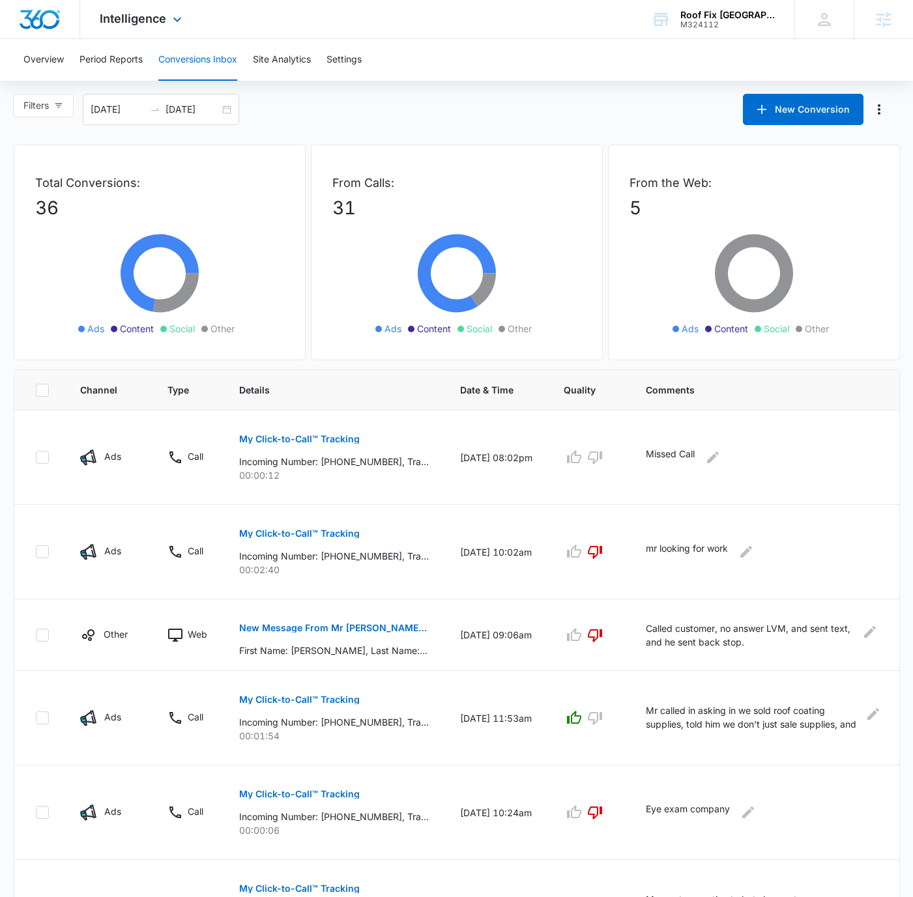
click at [470, 23] on div "Intelligence Apps Reputation Forms CRM Email Social POS Content Ads Intelligenc…" at bounding box center [456, 19] width 913 height 39
click at [150, 19] on span "Intelligence" at bounding box center [133, 19] width 66 height 14
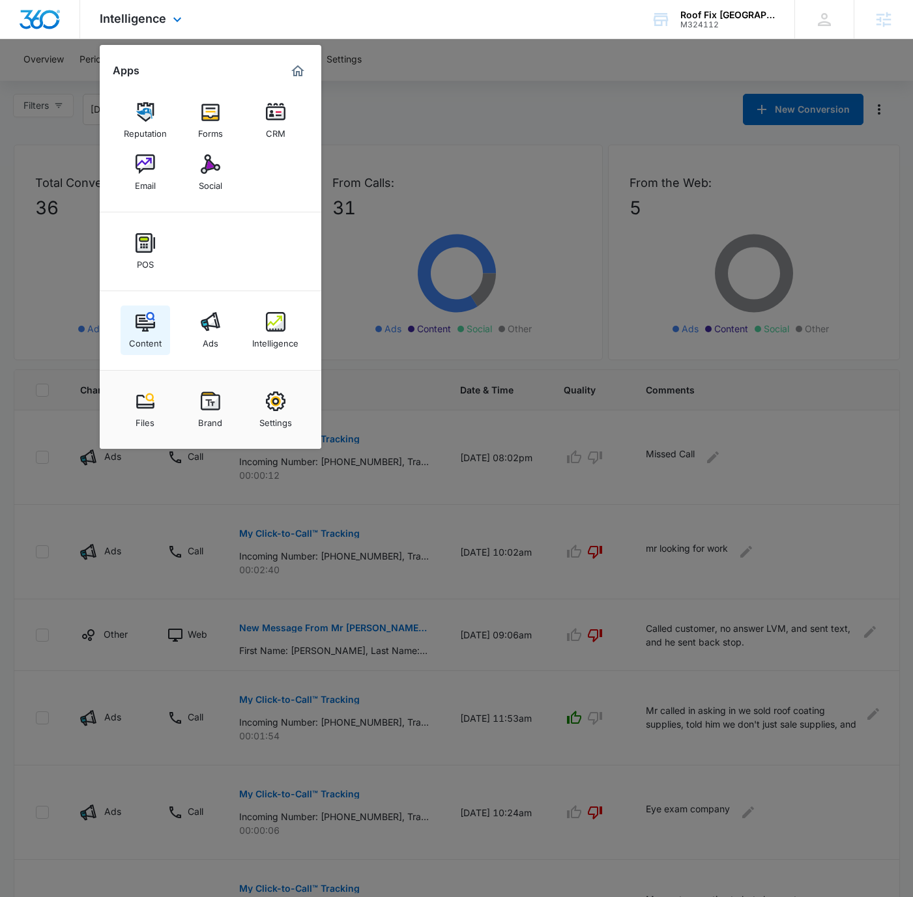
click at [152, 311] on link "Content" at bounding box center [146, 331] width 50 height 50
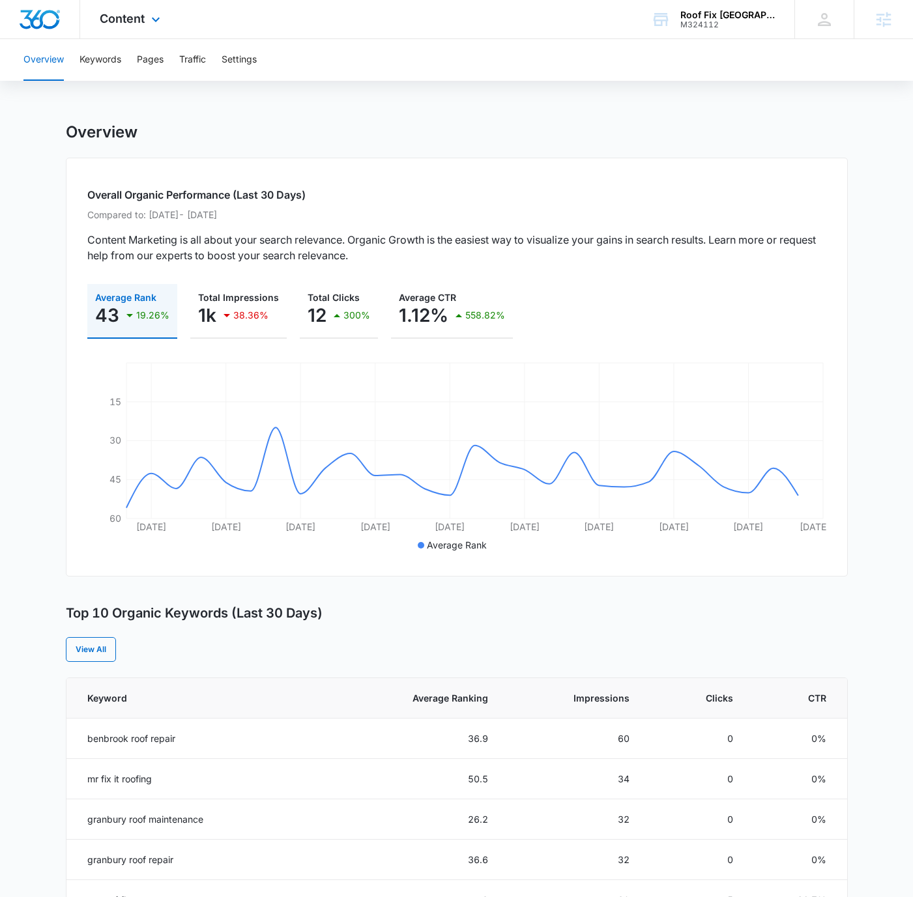
click at [285, 6] on div "Content Apps Reputation Forms CRM Email Social POS Content Ads Intelligence Fil…" at bounding box center [456, 19] width 913 height 39
click at [145, 15] on div "Content Apps Reputation Forms CRM Email Social POS Content Ads Intelligence Fil…" at bounding box center [131, 19] width 103 height 38
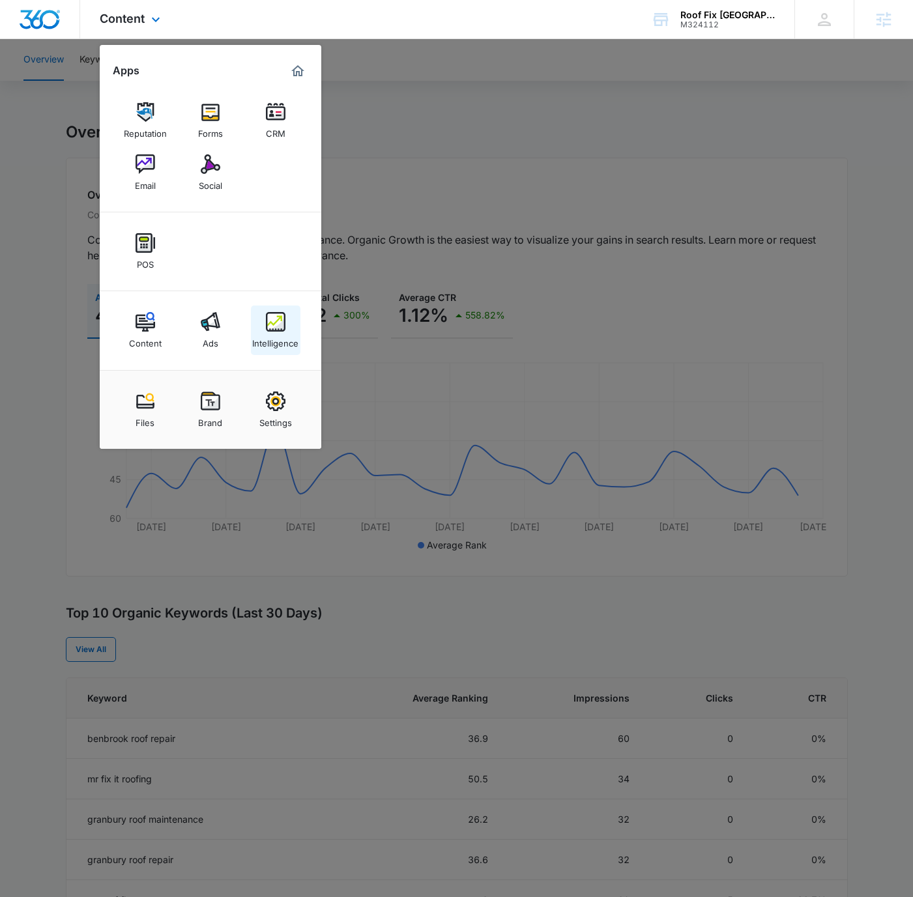
click at [279, 328] on img at bounding box center [276, 322] width 20 height 20
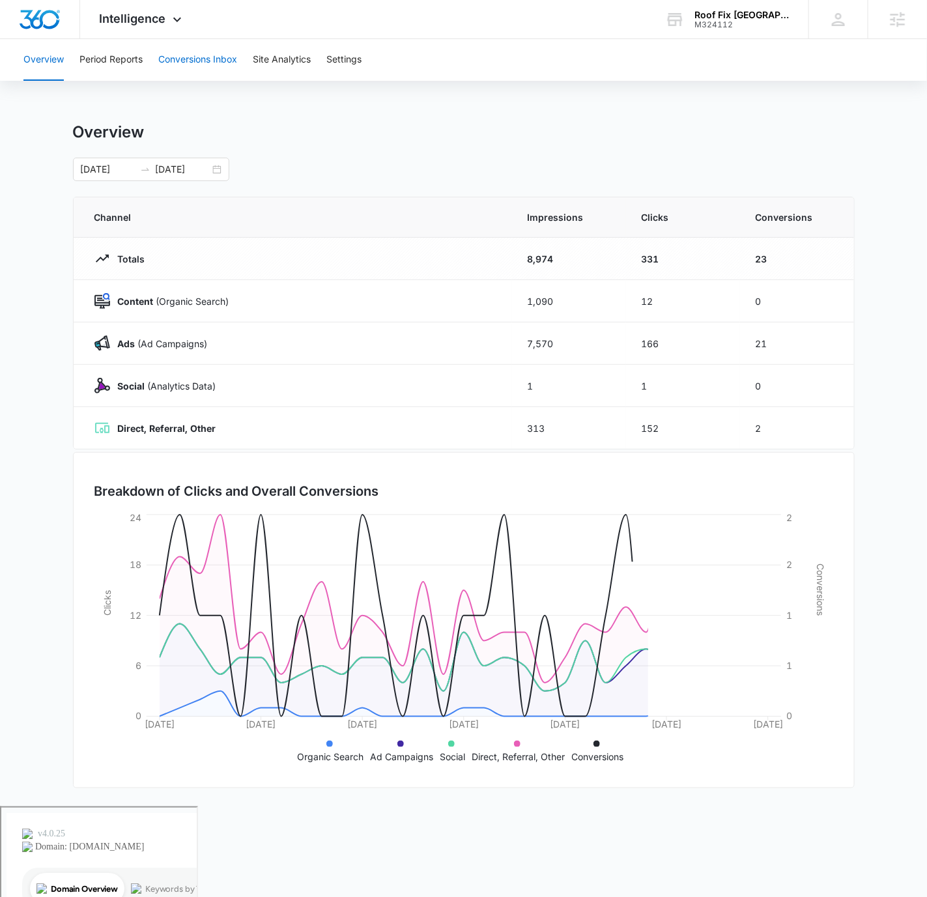
click at [180, 61] on button "Conversions Inbox" at bounding box center [197, 60] width 79 height 42
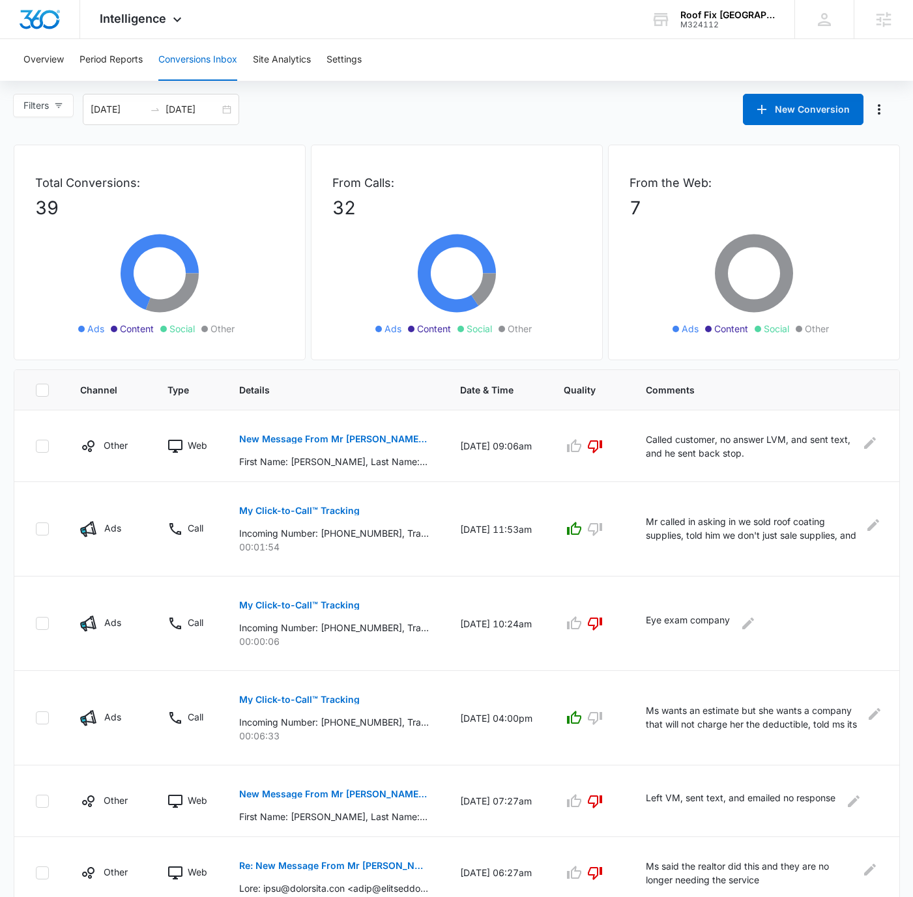
click at [604, 113] on div "Filters [DATE] [DATE] New Conversion" at bounding box center [456, 109] width 913 height 31
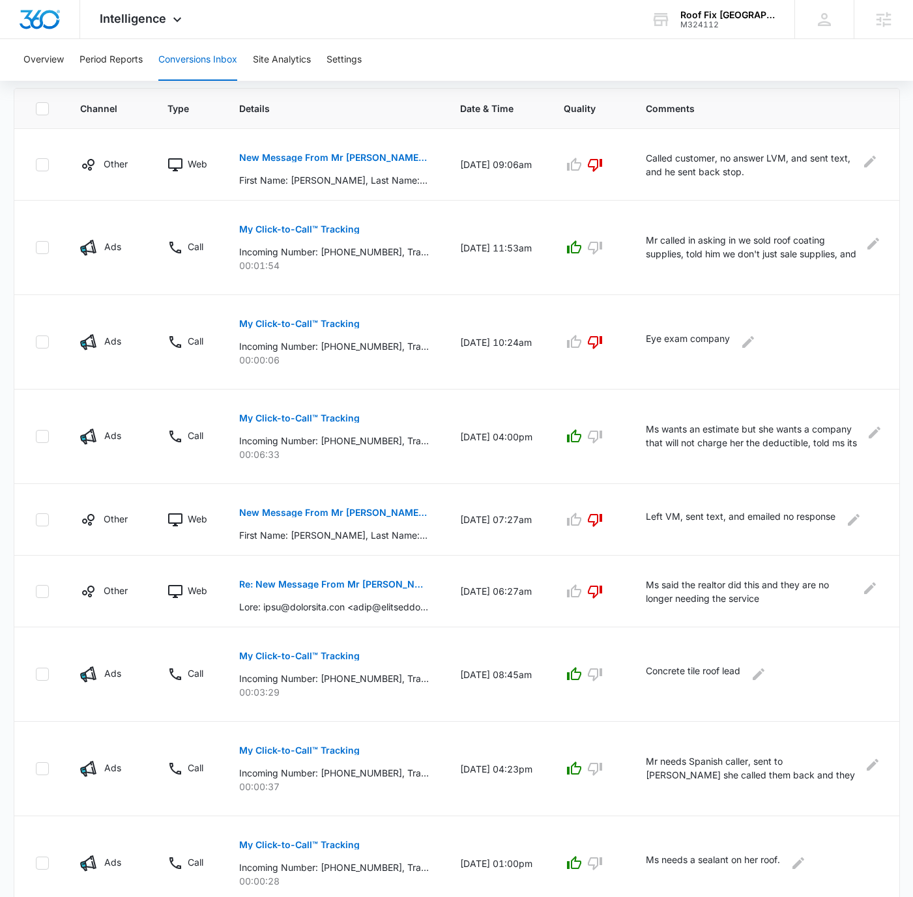
scroll to position [278, 0]
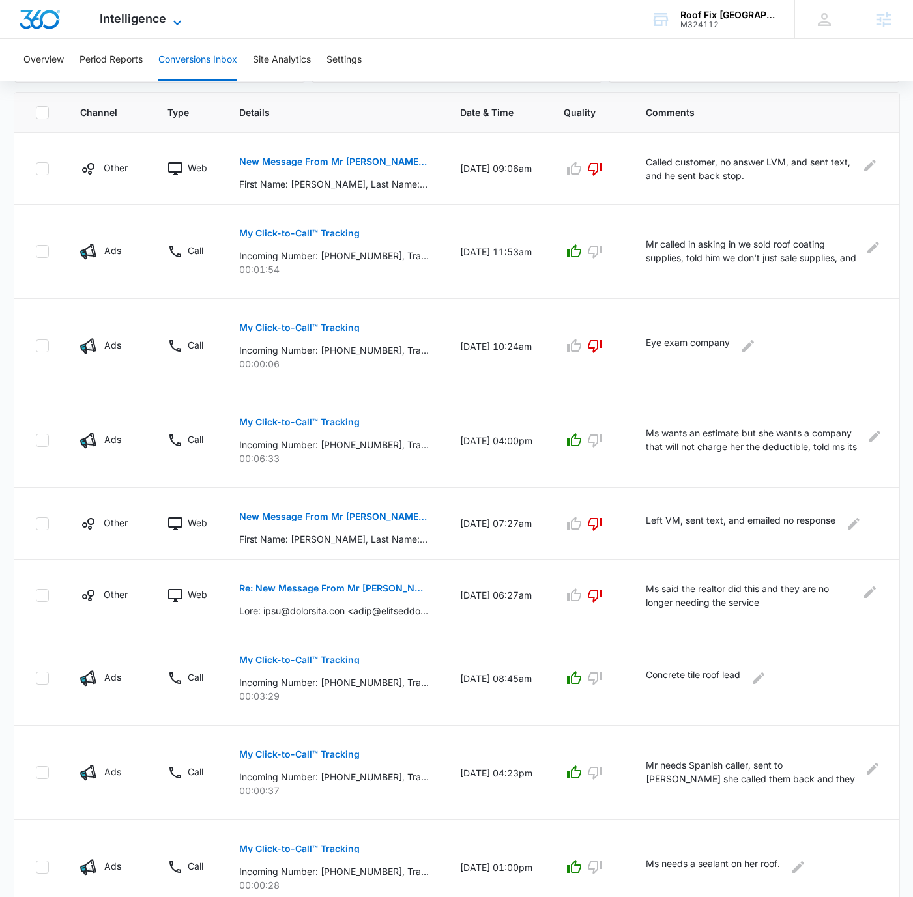
click at [157, 24] on span "Intelligence" at bounding box center [133, 19] width 66 height 14
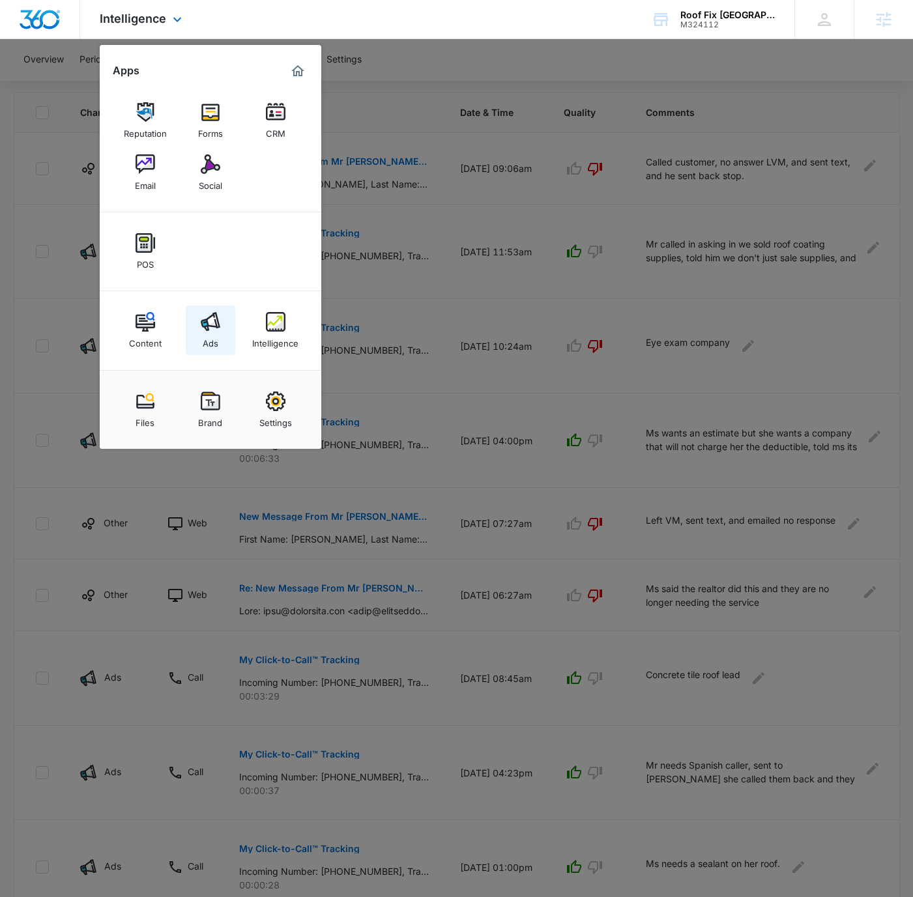
click at [218, 306] on link "Ads" at bounding box center [211, 331] width 50 height 50
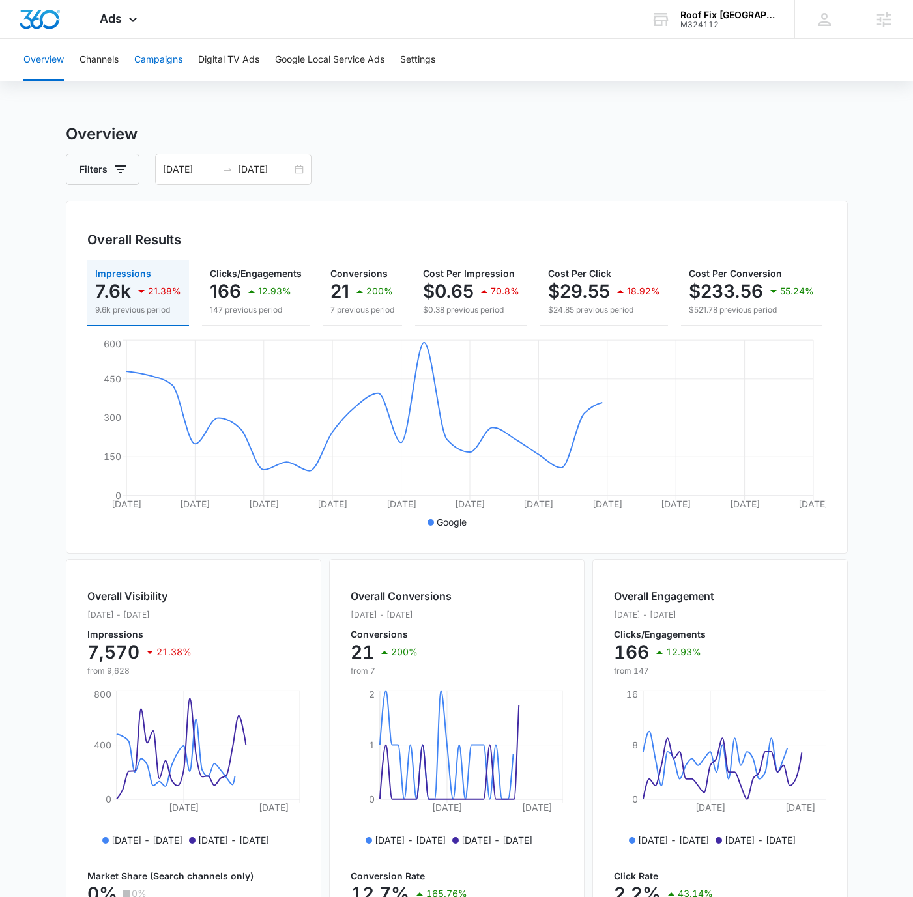
click at [164, 61] on button "Campaigns" at bounding box center [158, 60] width 48 height 42
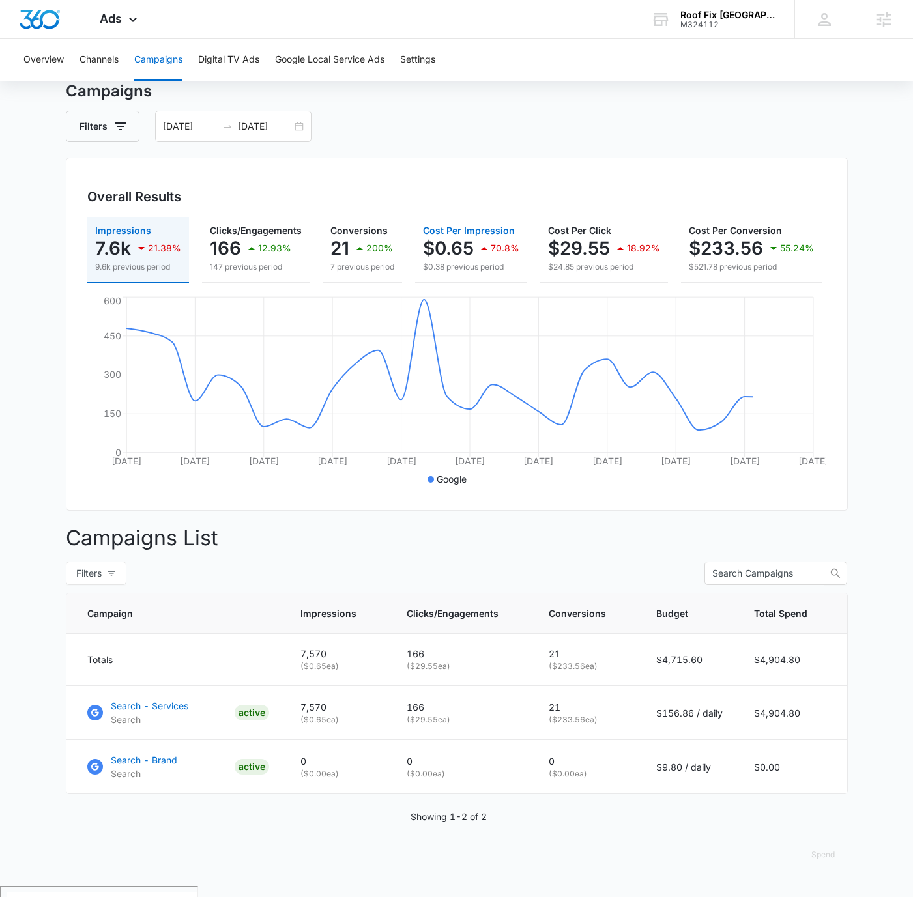
scroll to position [45, 0]
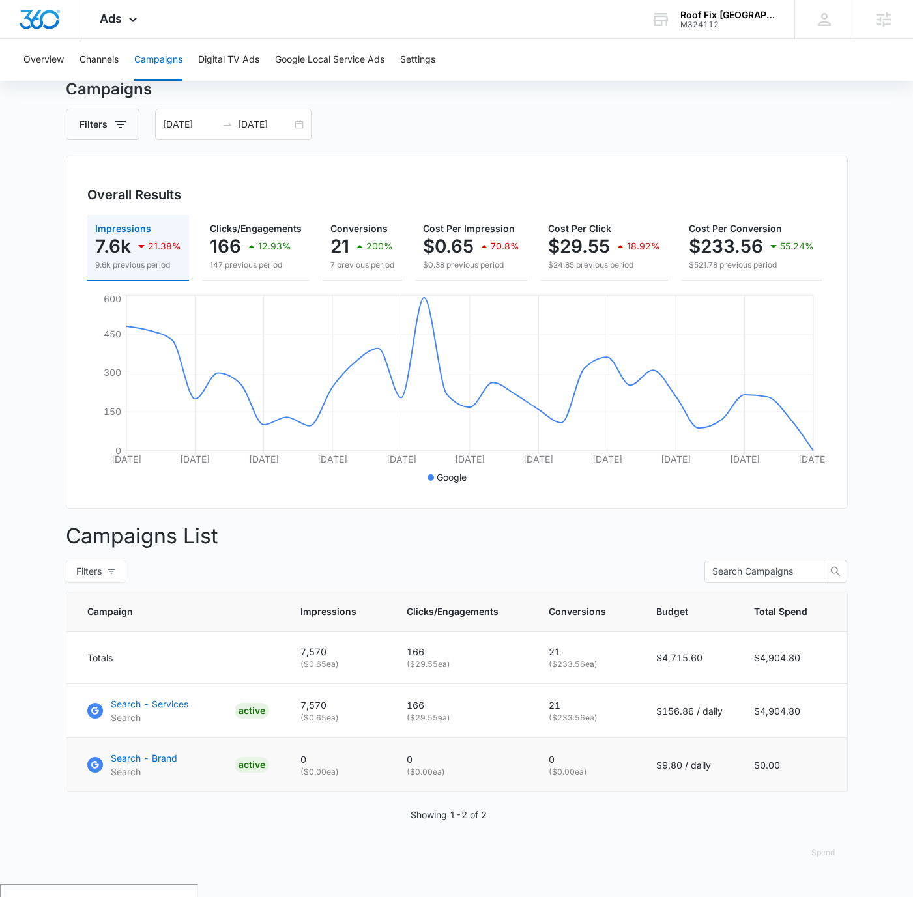
click at [593, 766] on p "0" at bounding box center [586, 759] width 76 height 14
click at [556, 766] on p "0" at bounding box center [586, 759] width 76 height 14
click at [862, 502] on main "Campaigns Filters [DATE] [DATE] Overall Results Impressions 7.6k 21.38% 9.6k pr…" at bounding box center [456, 481] width 913 height 806
